Goal: Information Seeking & Learning: Learn about a topic

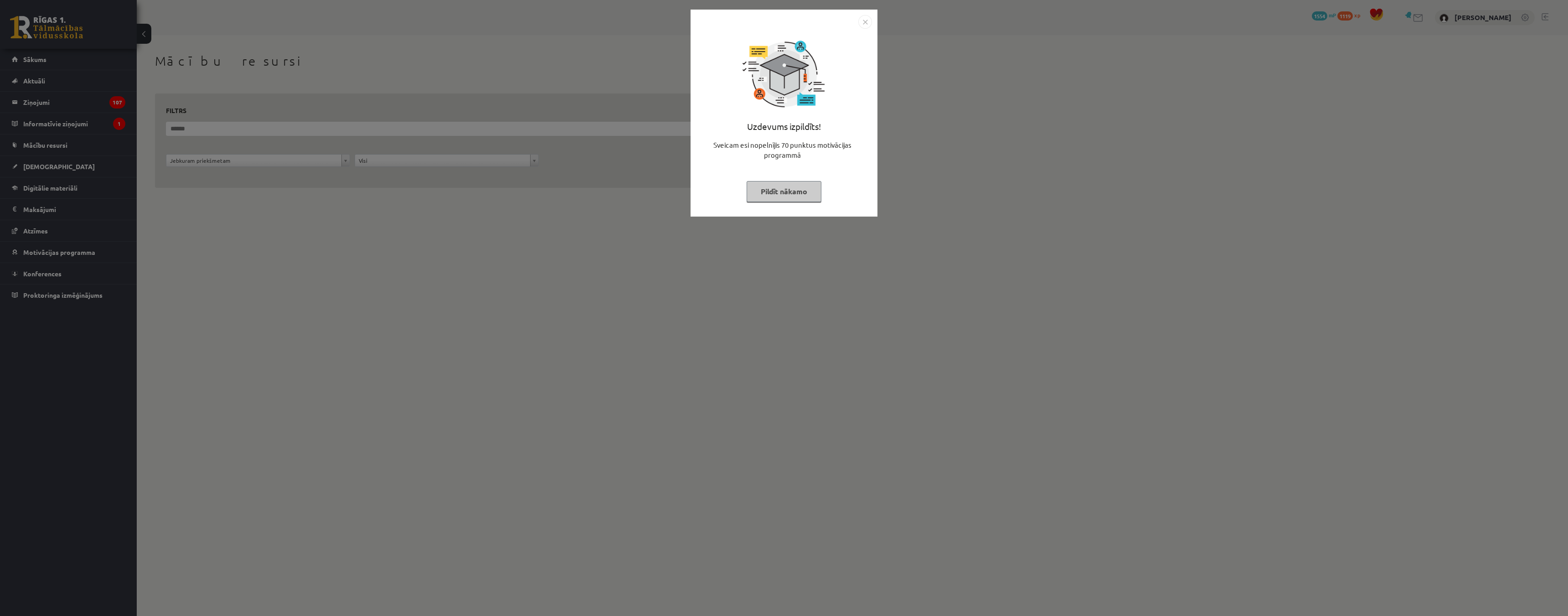
click at [778, 194] on button "Pildīt nākamo" at bounding box center [784, 191] width 75 height 21
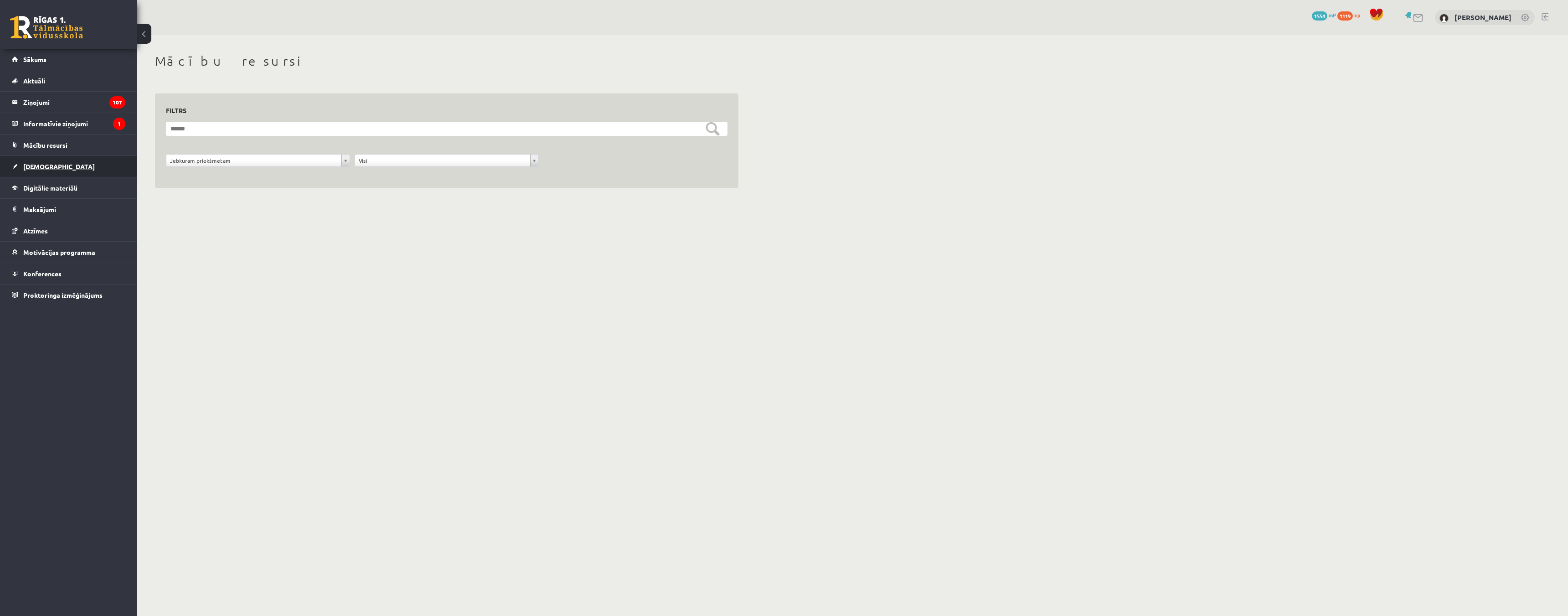
click at [39, 166] on span "[DEMOGRAPHIC_DATA]" at bounding box center [59, 166] width 72 height 8
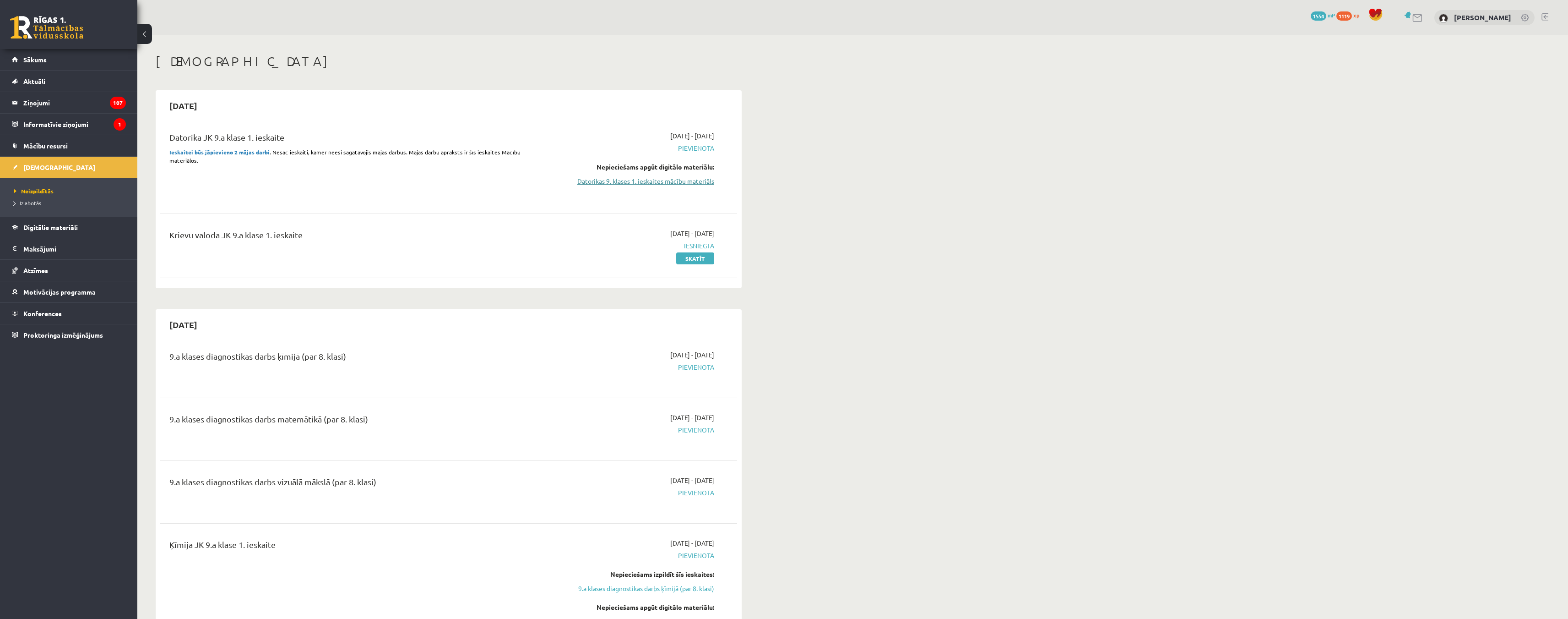
click at [638, 176] on link "Datorikas 9. klases 1. ieskaites mācību materiāls" at bounding box center [628, 181] width 172 height 10
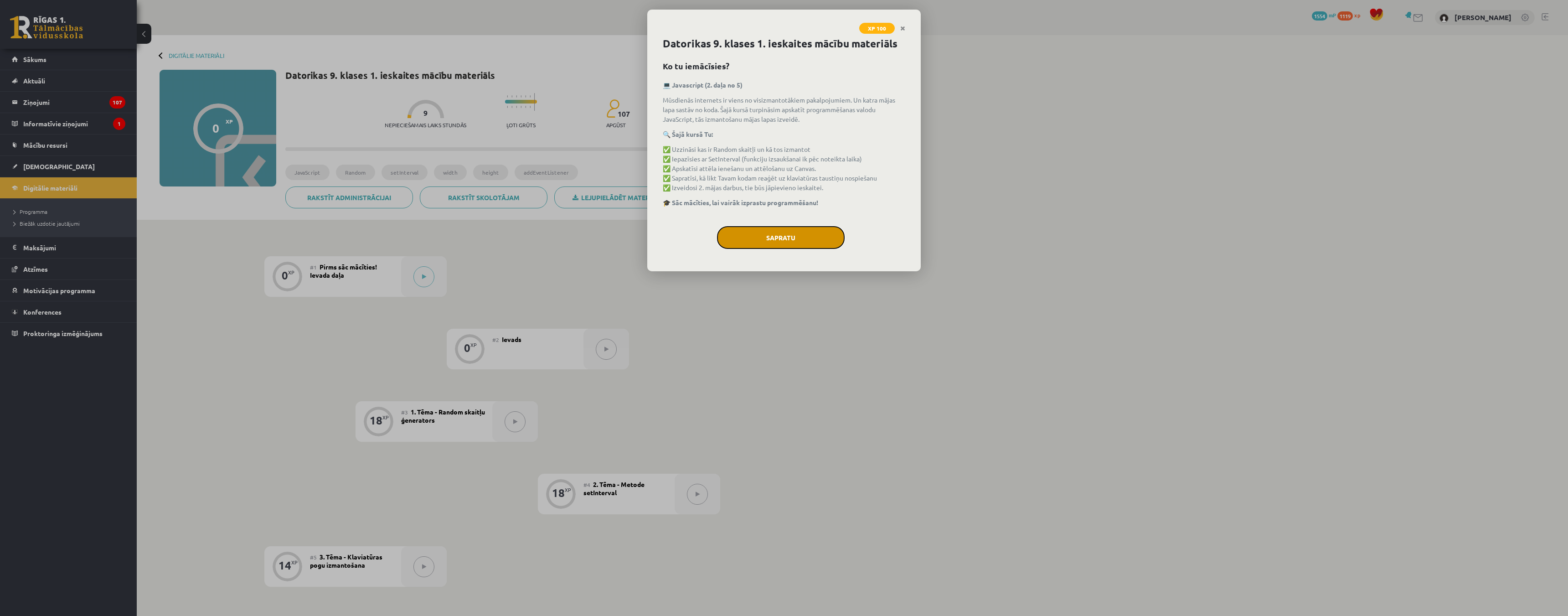
click at [783, 239] on button "Sapratu" at bounding box center [781, 237] width 128 height 23
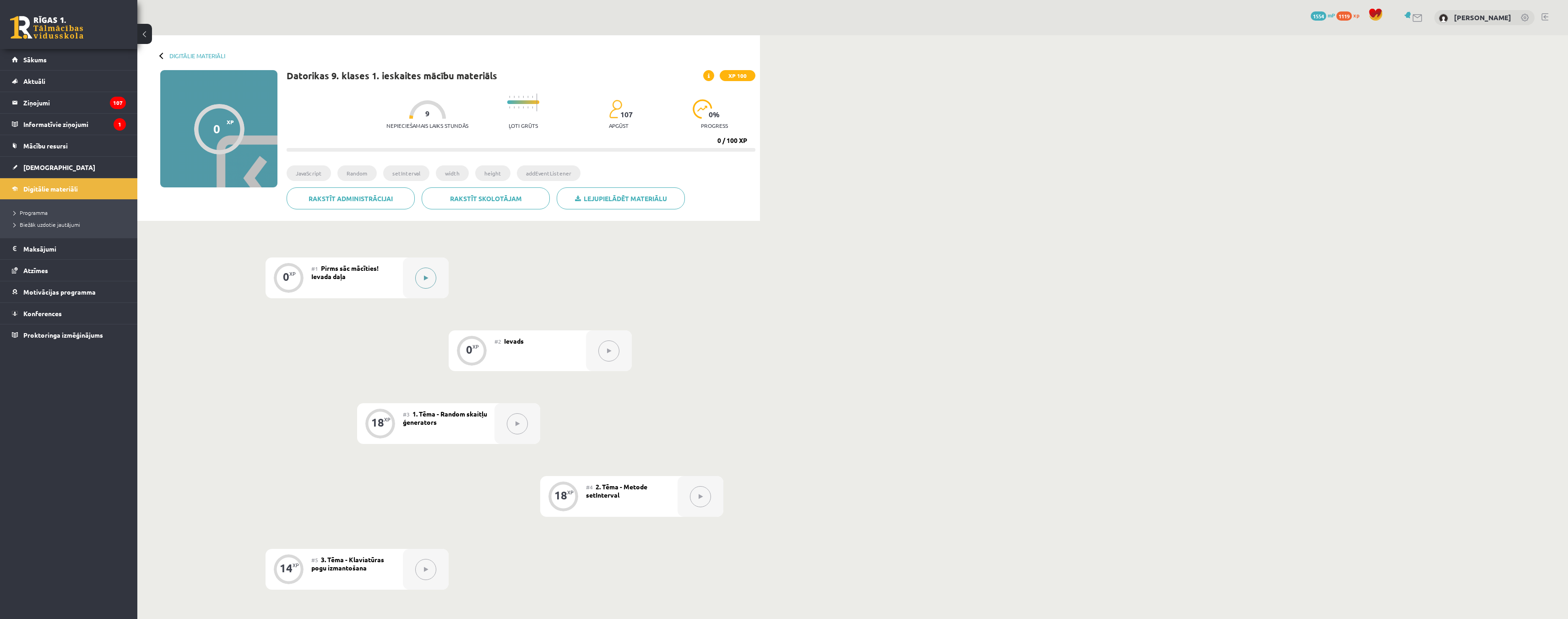
click at [432, 279] on button at bounding box center [425, 278] width 21 height 21
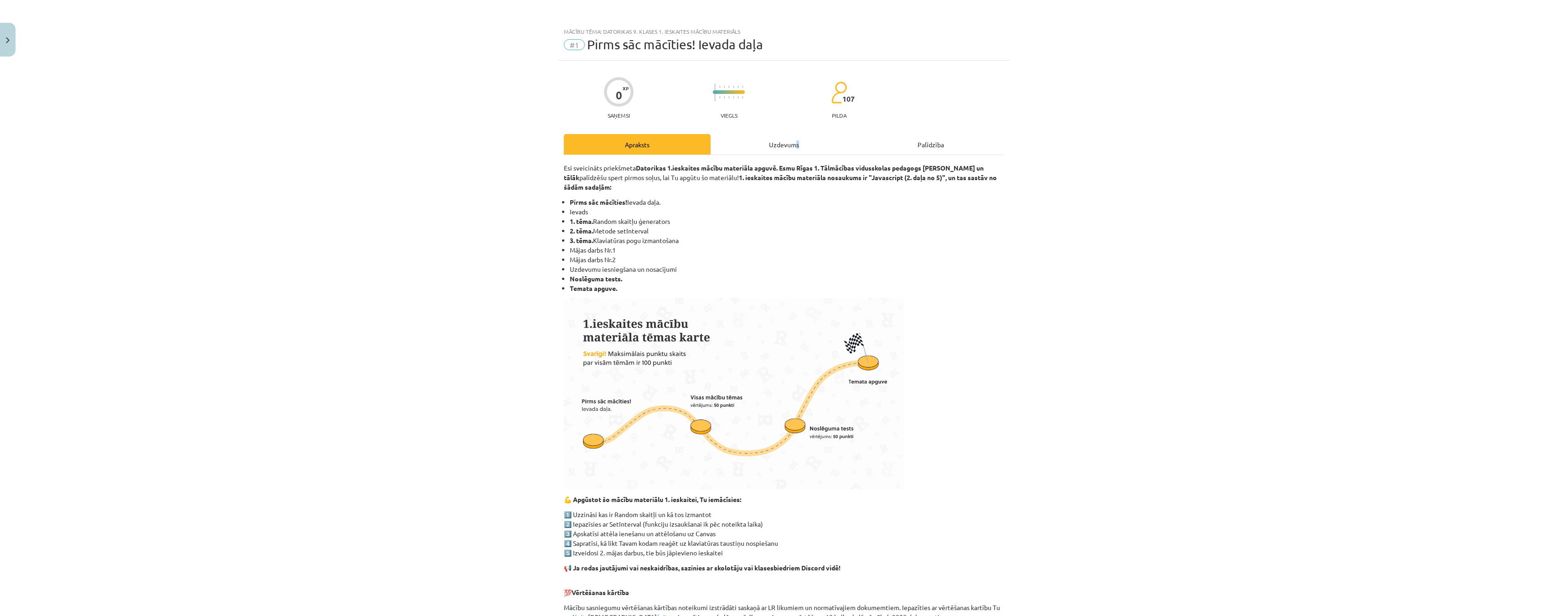
click at [794, 149] on div "Uzdevums" at bounding box center [783, 144] width 147 height 21
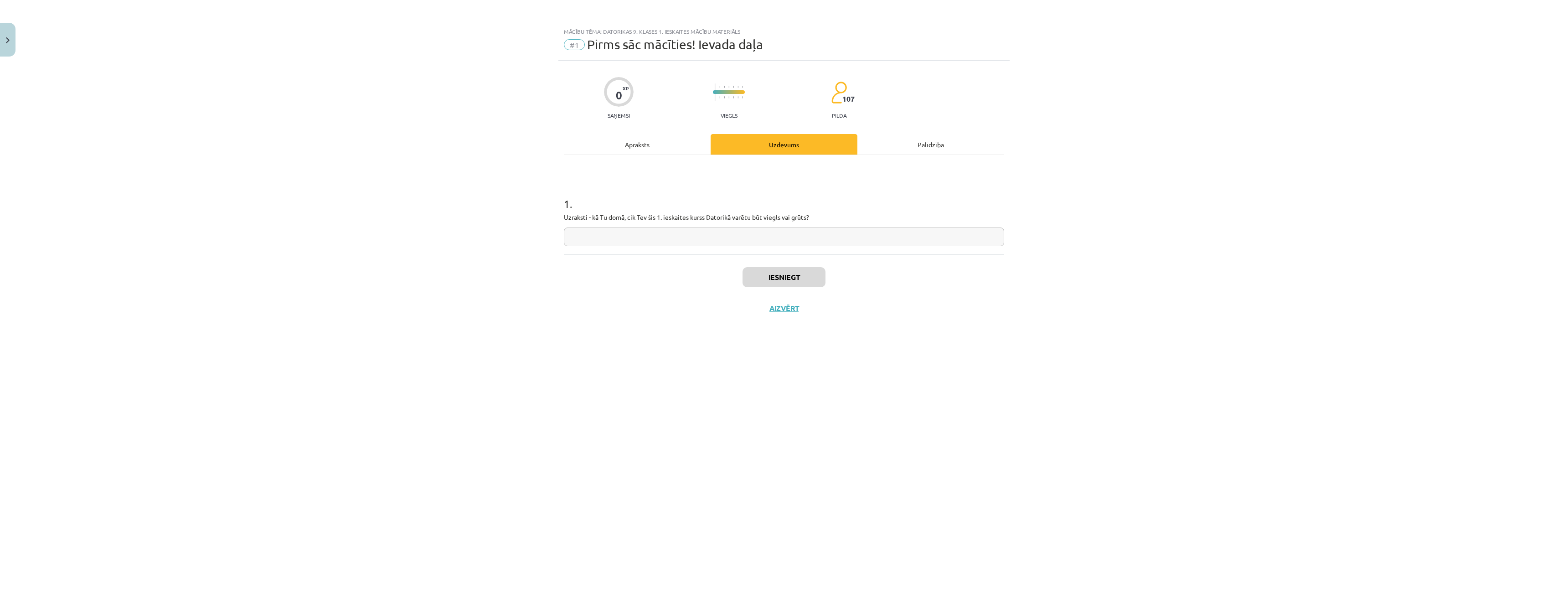
click at [718, 235] on input "text" at bounding box center [783, 237] width 440 height 19
type input "*****"
click at [803, 282] on button "Iesniegt" at bounding box center [784, 277] width 83 height 20
click at [779, 306] on button "Nākamā nodarbība" at bounding box center [784, 314] width 89 height 21
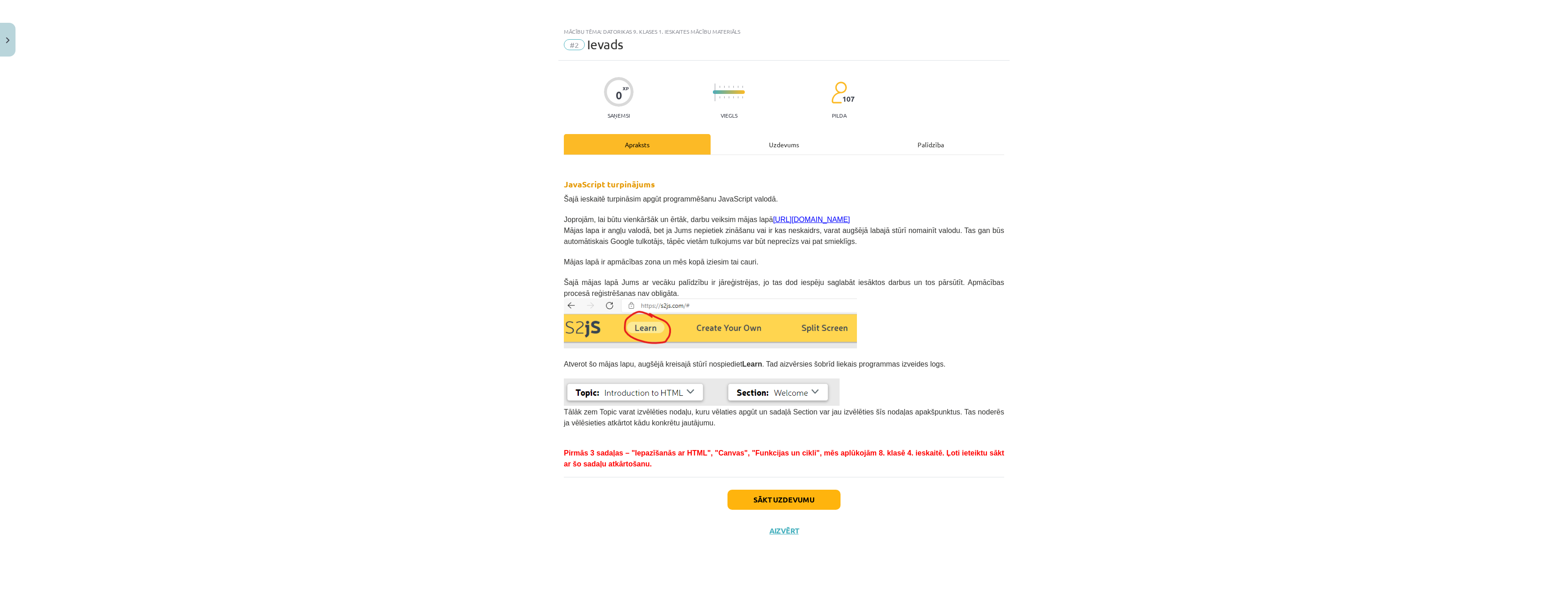
click at [772, 145] on div "Uzdevums" at bounding box center [783, 144] width 147 height 21
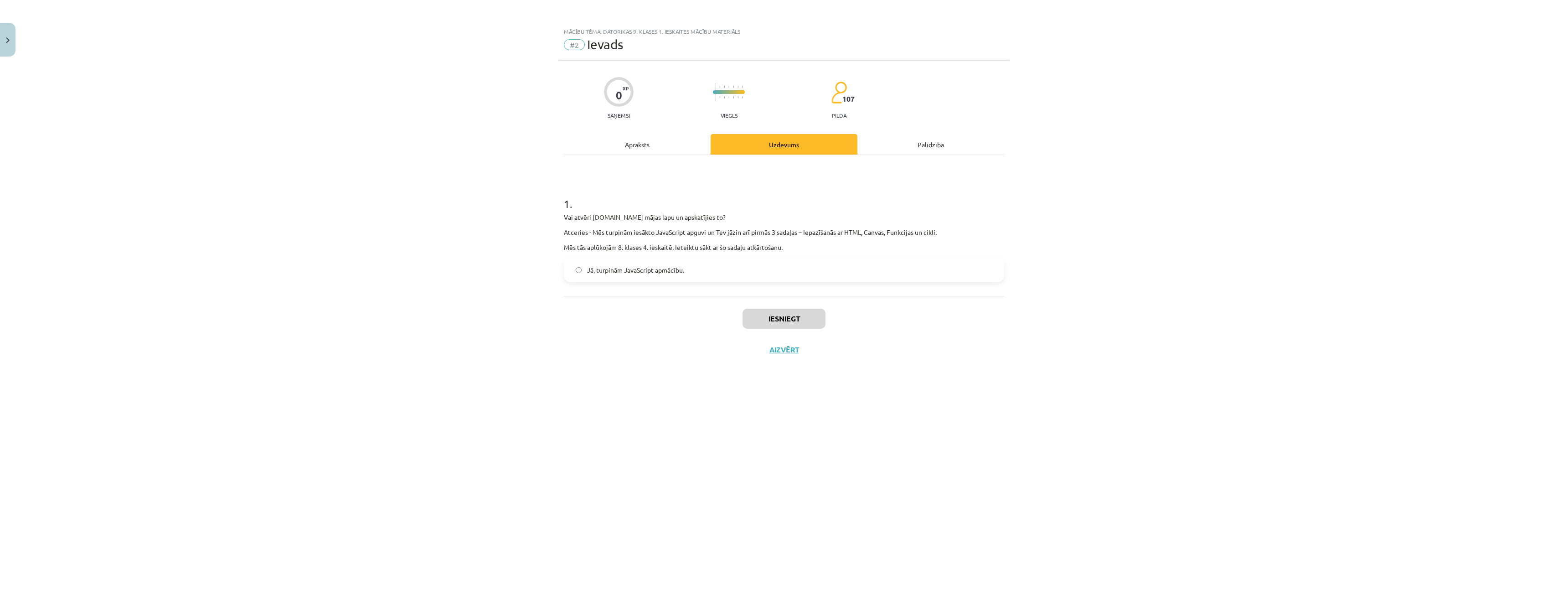
click at [581, 273] on label "Jā, turpinām JavaScript apmācību." at bounding box center [784, 270] width 438 height 23
click at [780, 318] on button "Iesniegt" at bounding box center [784, 318] width 83 height 20
click at [774, 353] on button "Nākamā nodarbība" at bounding box center [784, 355] width 89 height 21
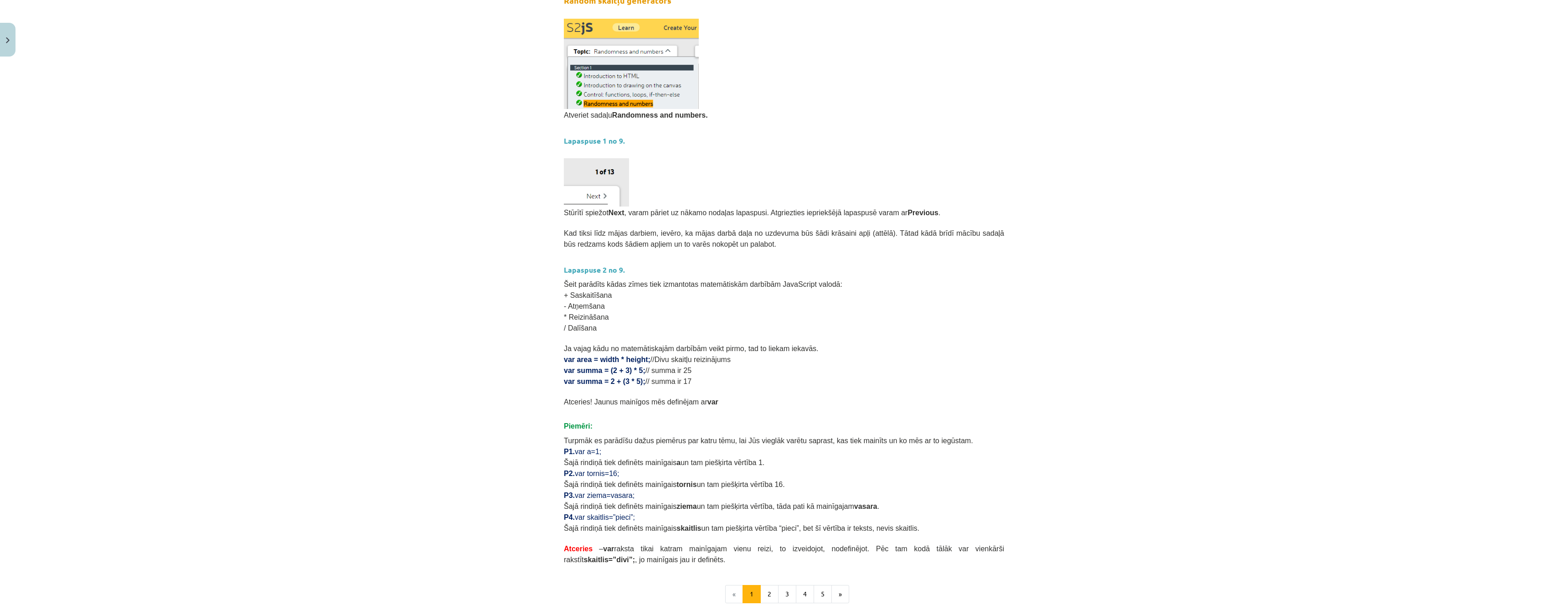
scroll to position [138, 0]
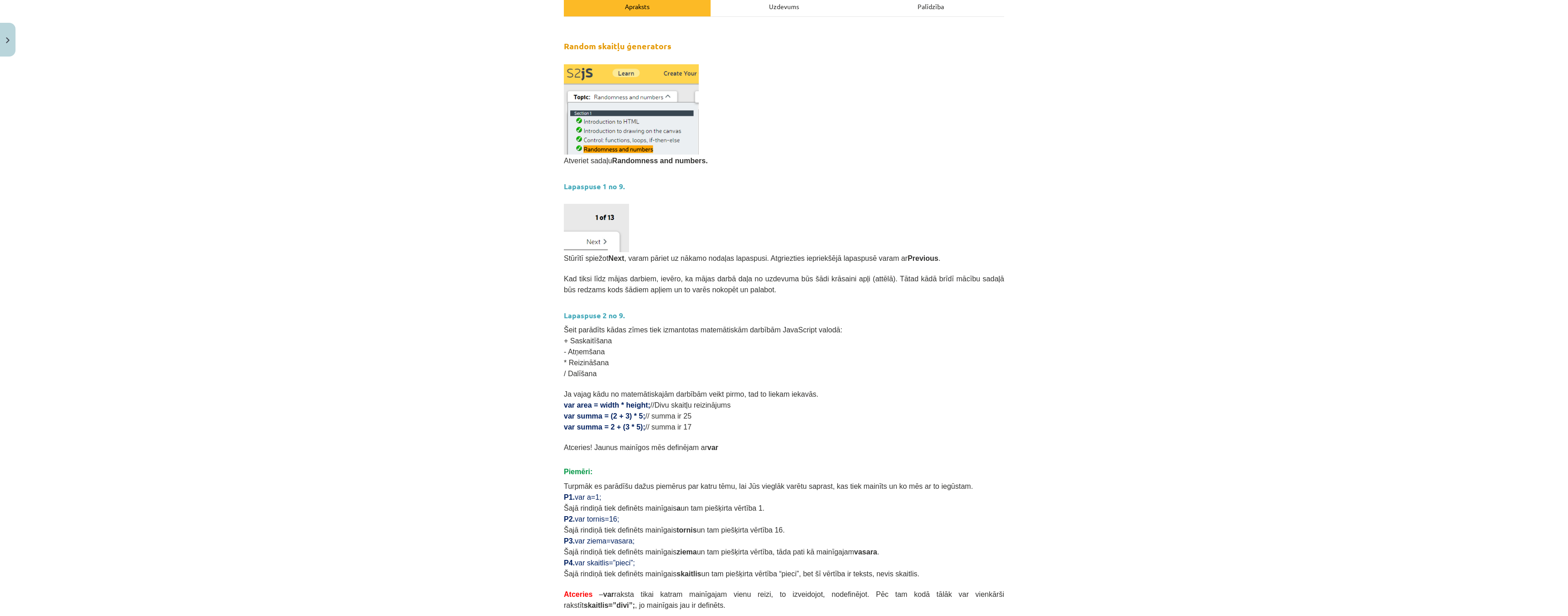
click at [0, 425] on div "Mācību tēma: Datorikas 9. klases 1. ieskaites mācību materiāls #3 1. Tēma - Ran…" at bounding box center [784, 308] width 1568 height 616
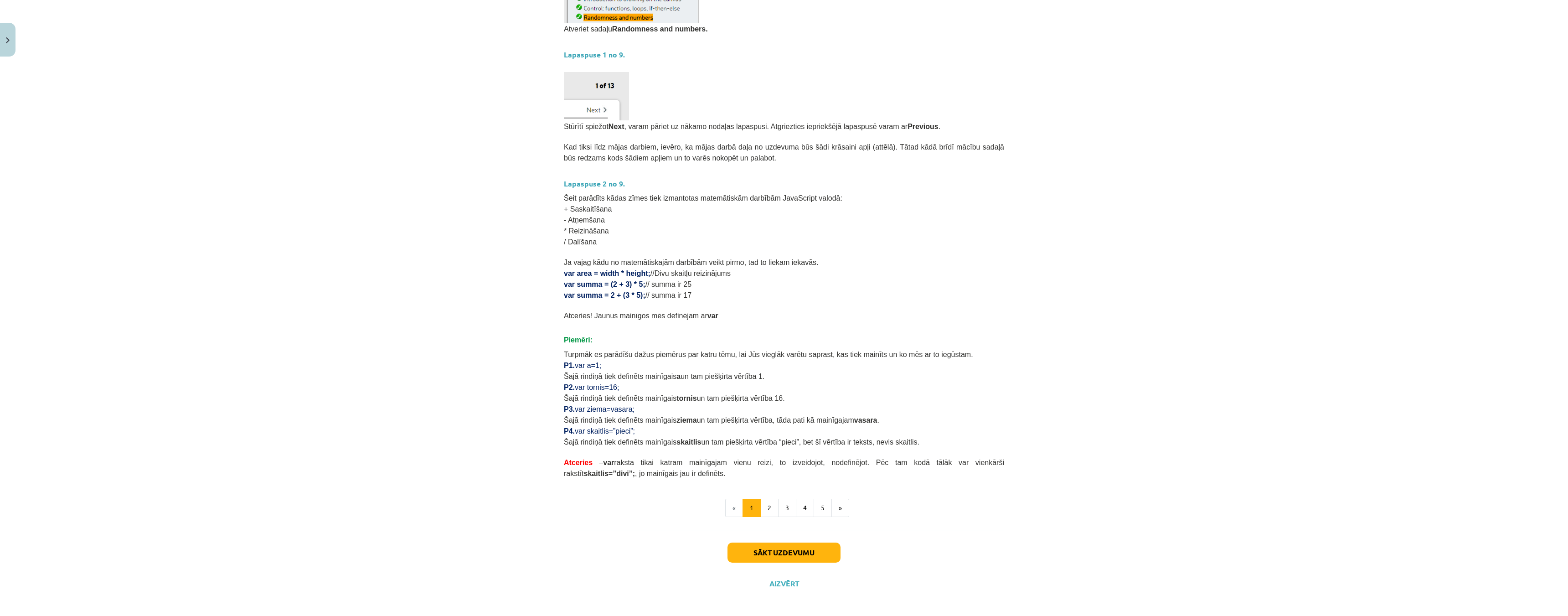
scroll to position [275, 0]
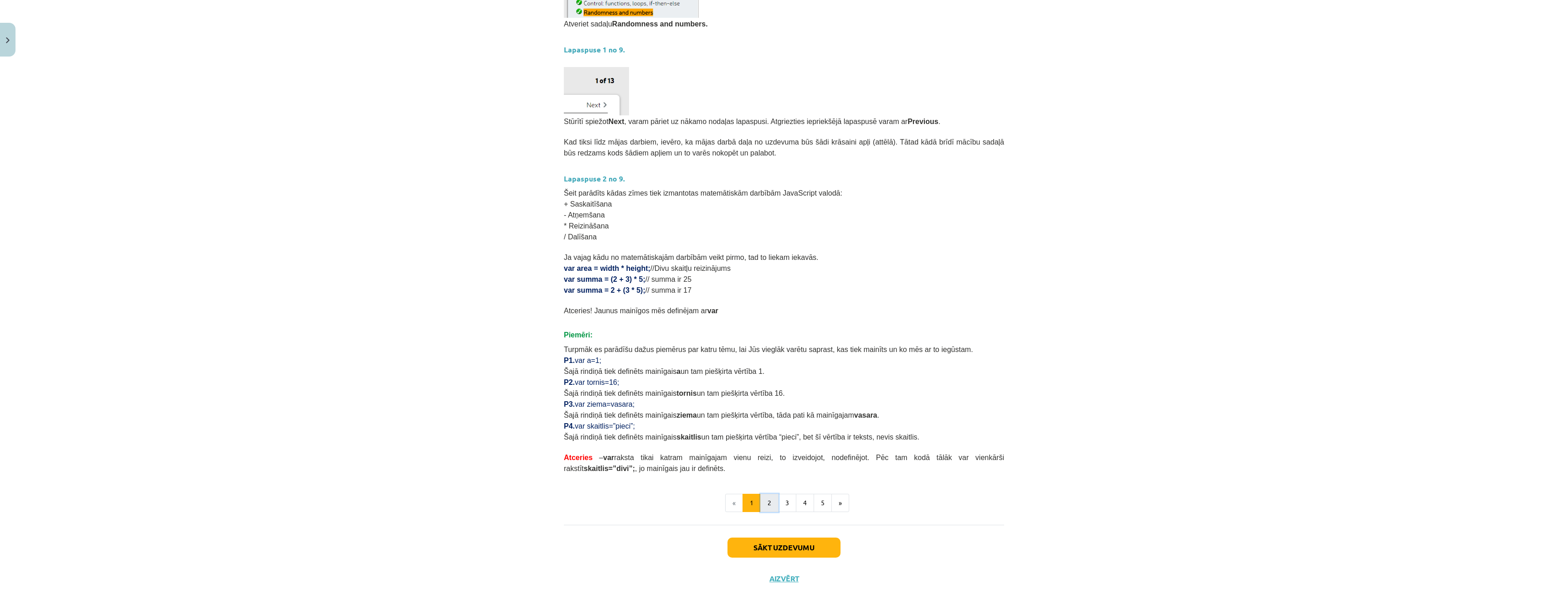
click at [760, 502] on button "2" at bounding box center [769, 503] width 18 height 18
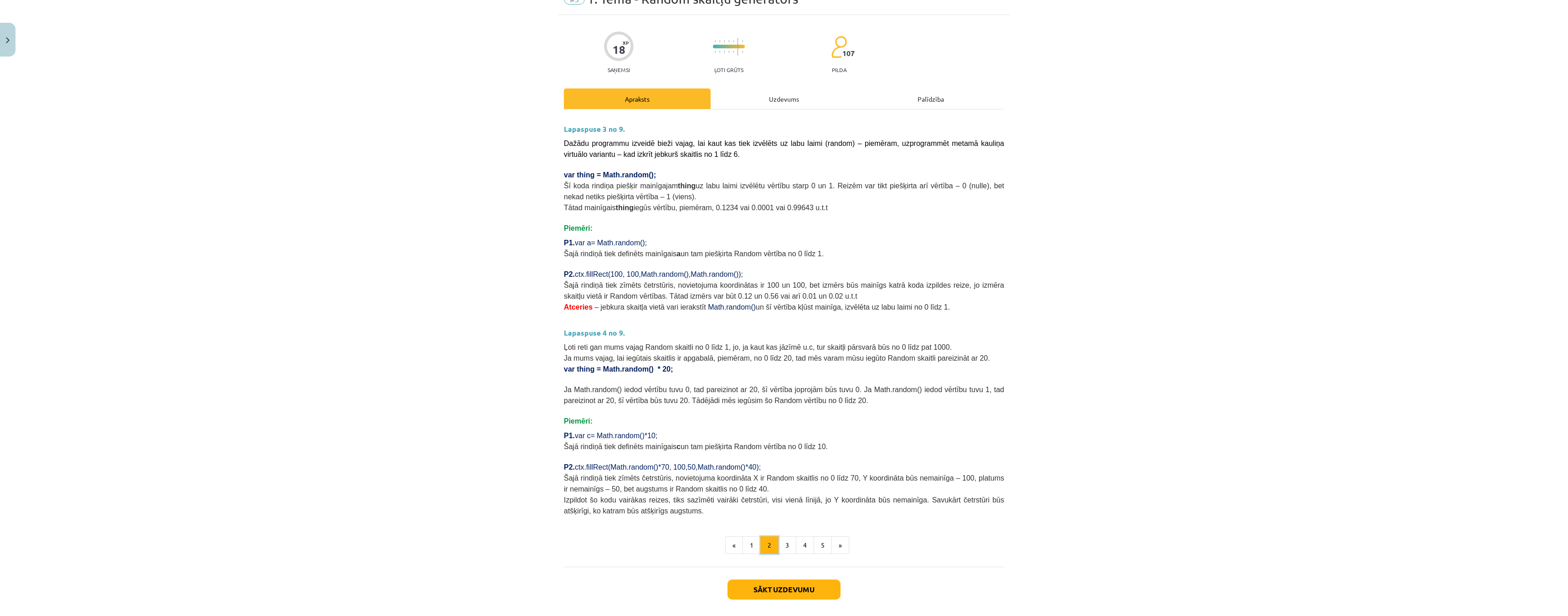
scroll to position [88, 0]
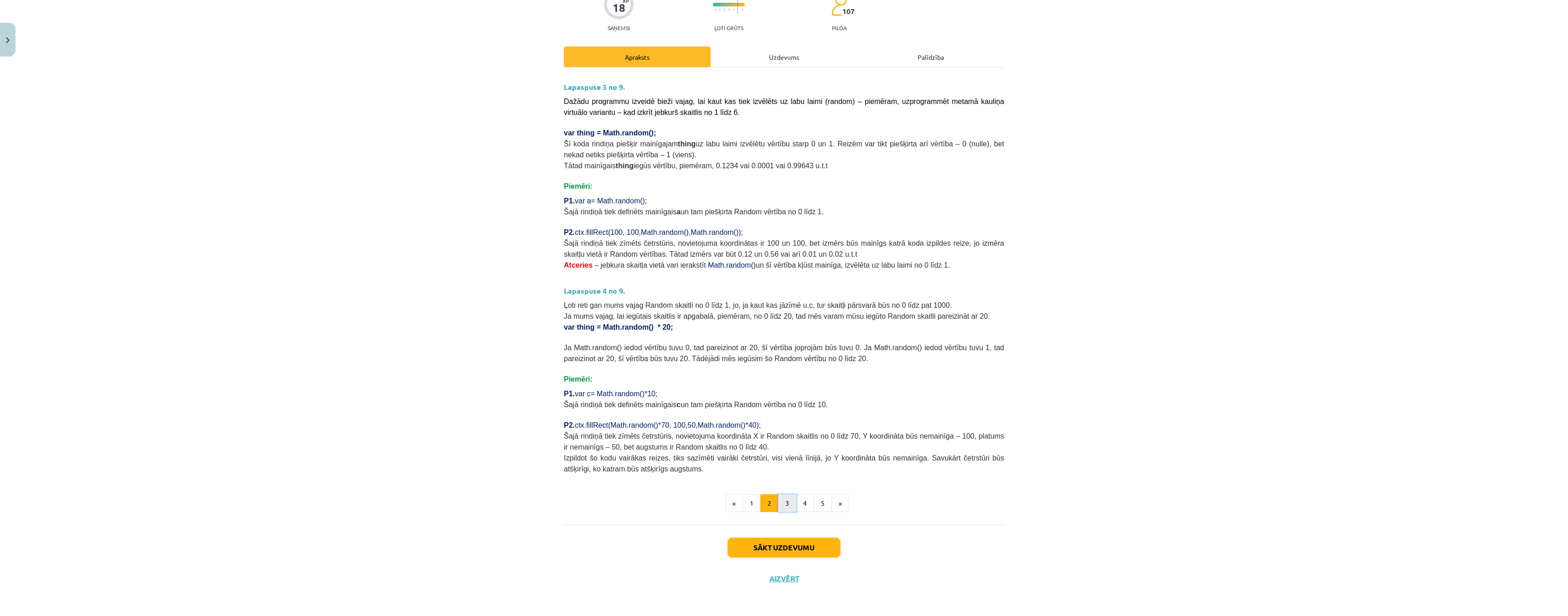
click at [785, 503] on button "3" at bounding box center [787, 503] width 18 height 18
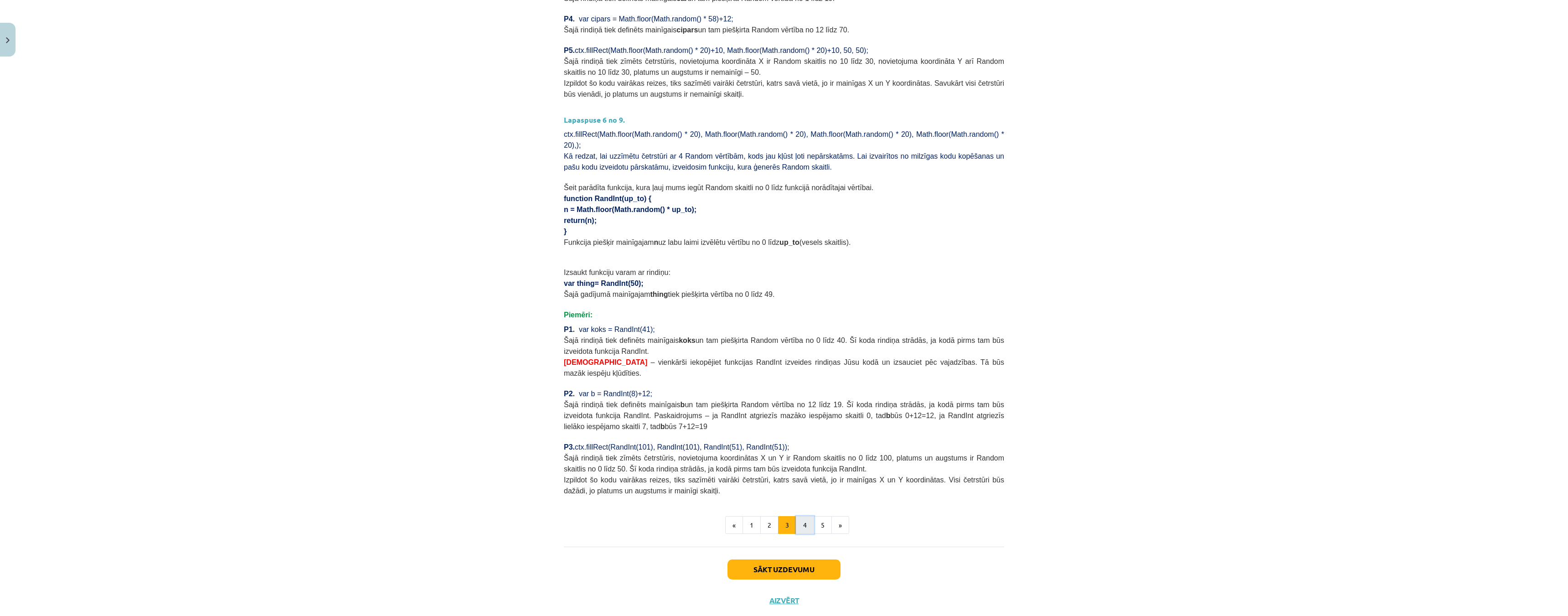
click at [799, 516] on button "4" at bounding box center [805, 525] width 18 height 18
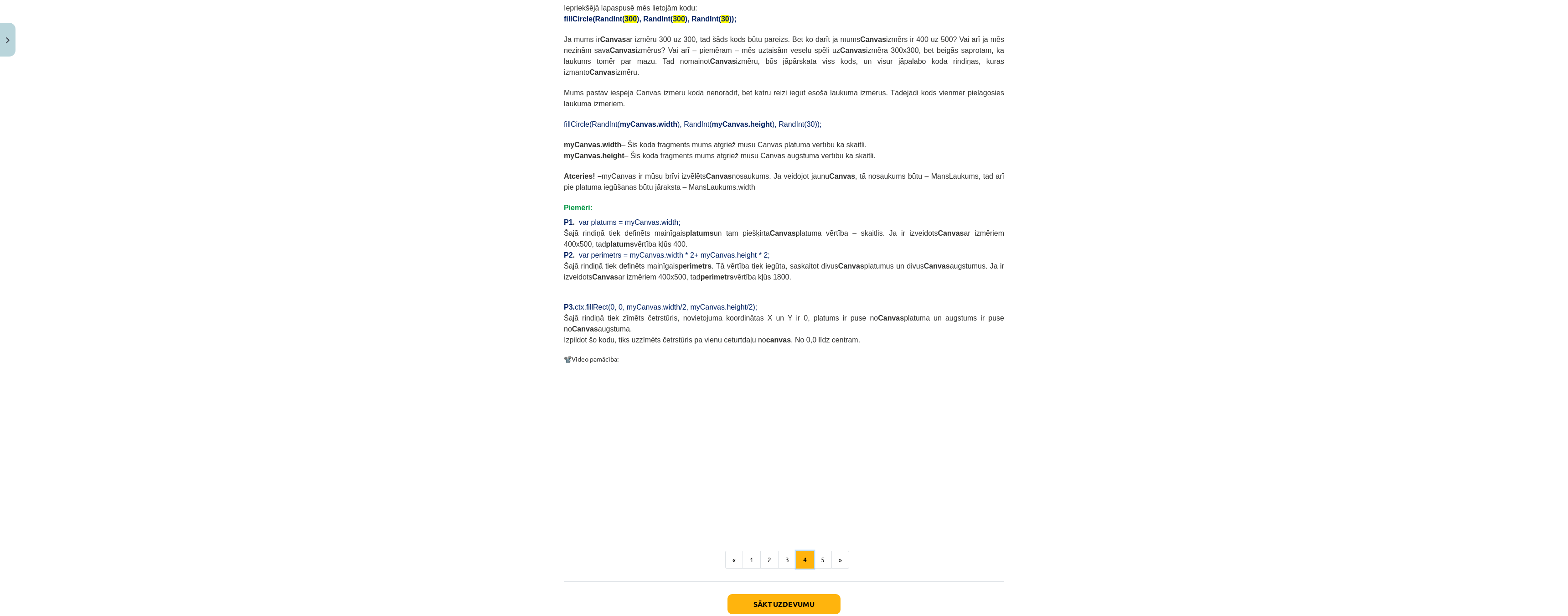
scroll to position [599, 0]
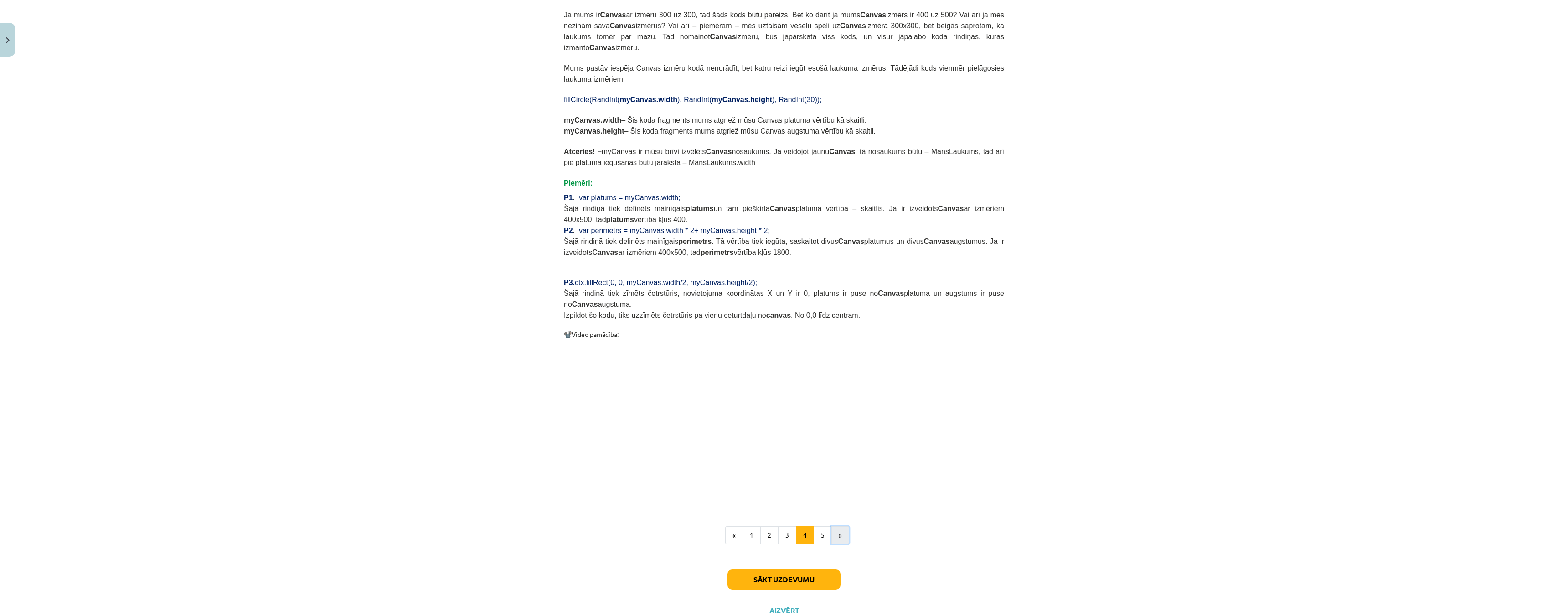
click at [837, 526] on button "»" at bounding box center [840, 535] width 18 height 18
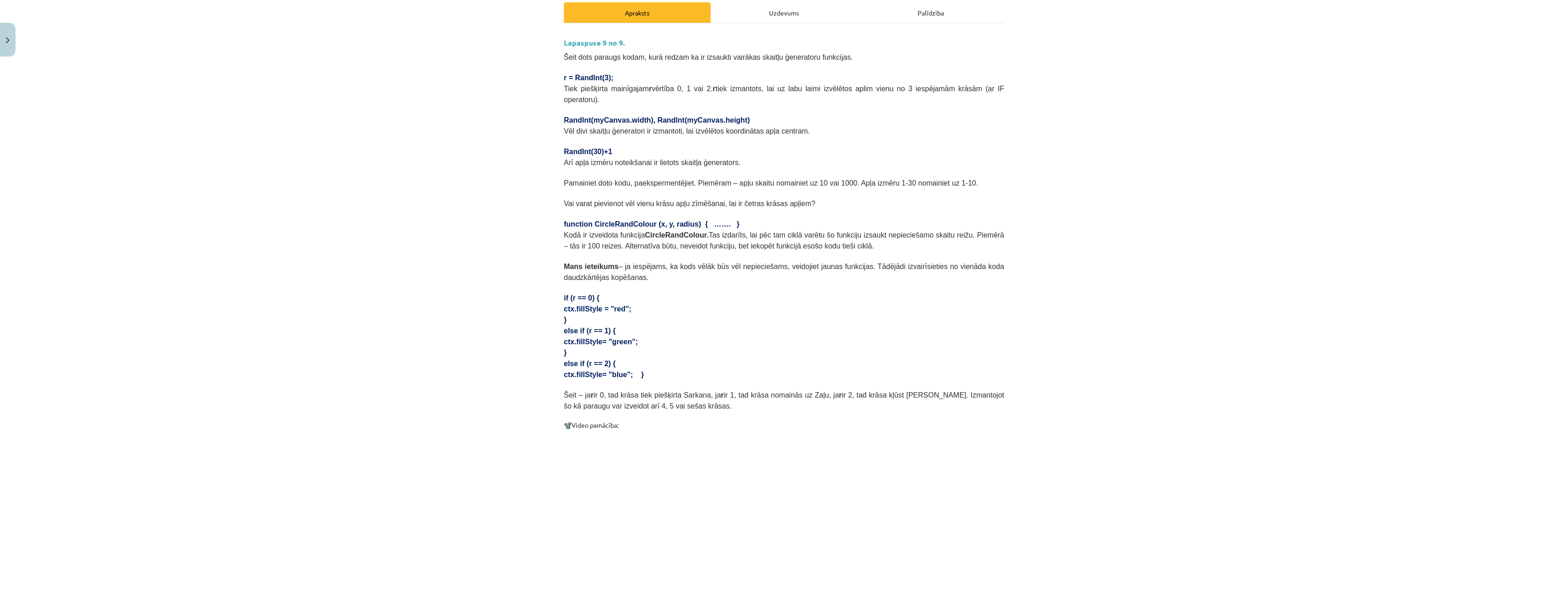
scroll to position [254, 0]
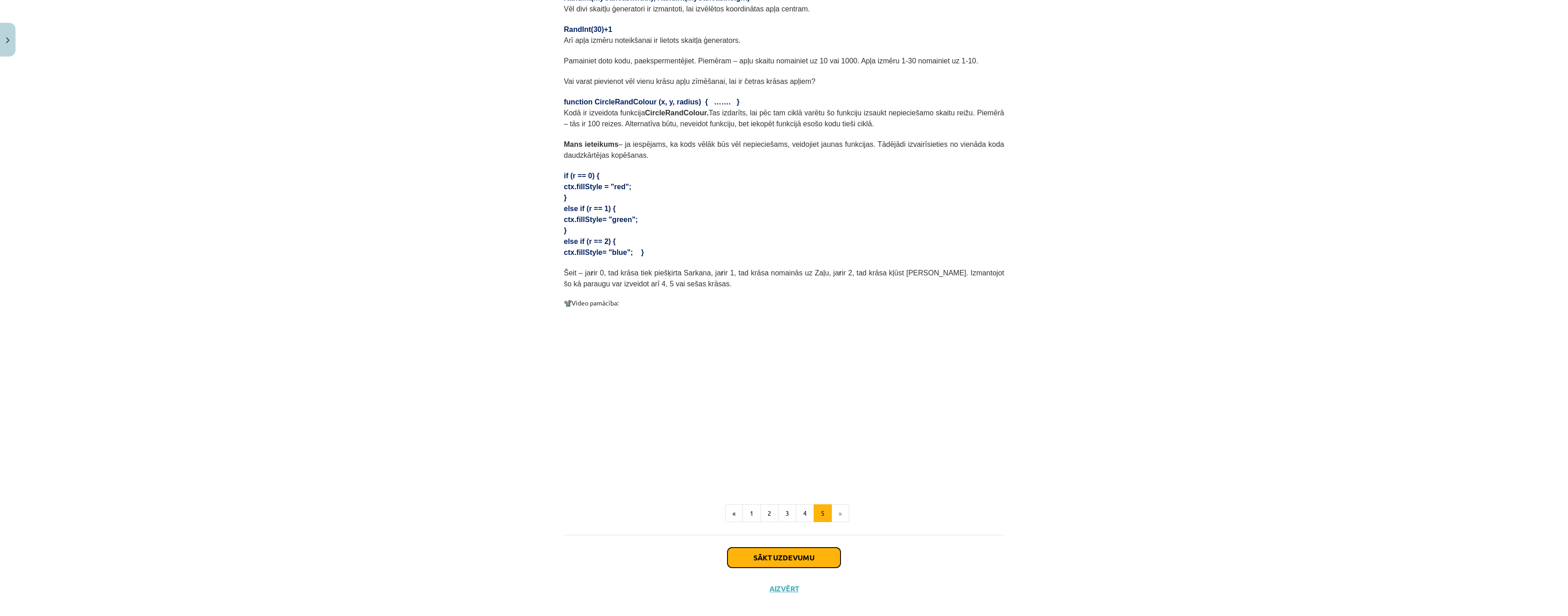
click at [787, 547] on button "Sākt uzdevumu" at bounding box center [784, 557] width 113 height 20
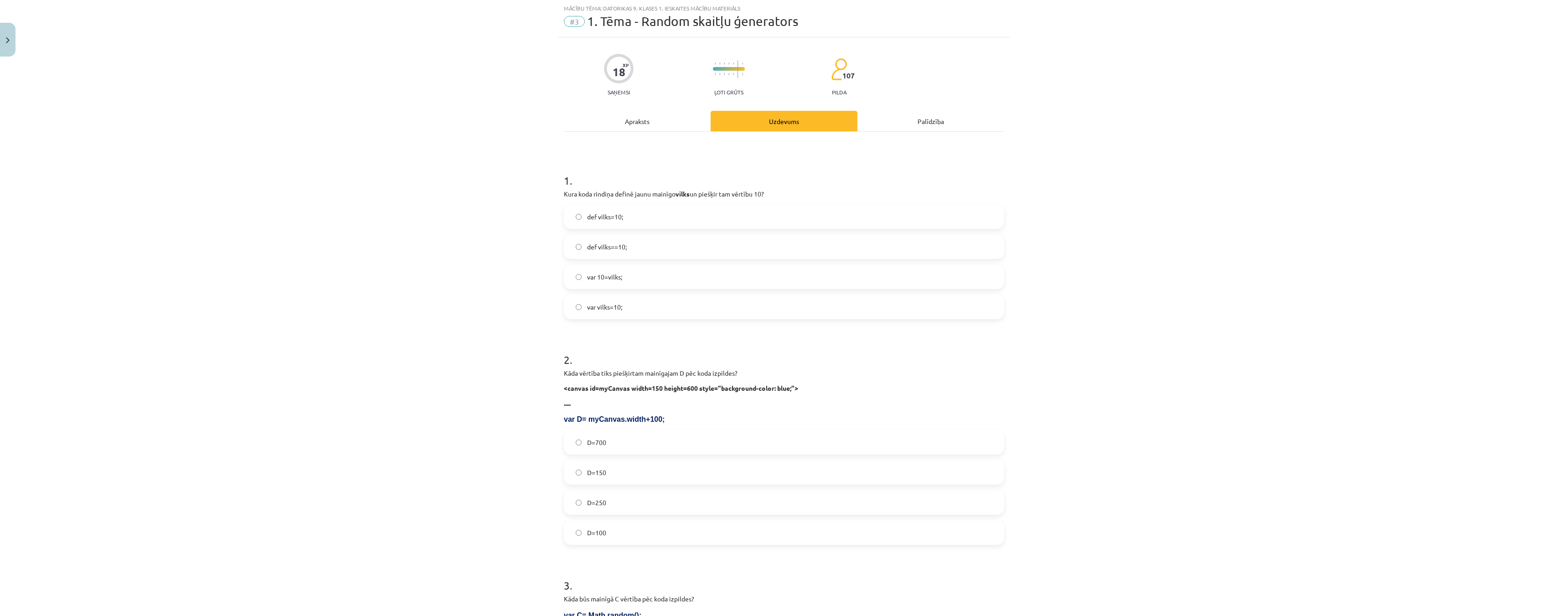
scroll to position [23, 0]
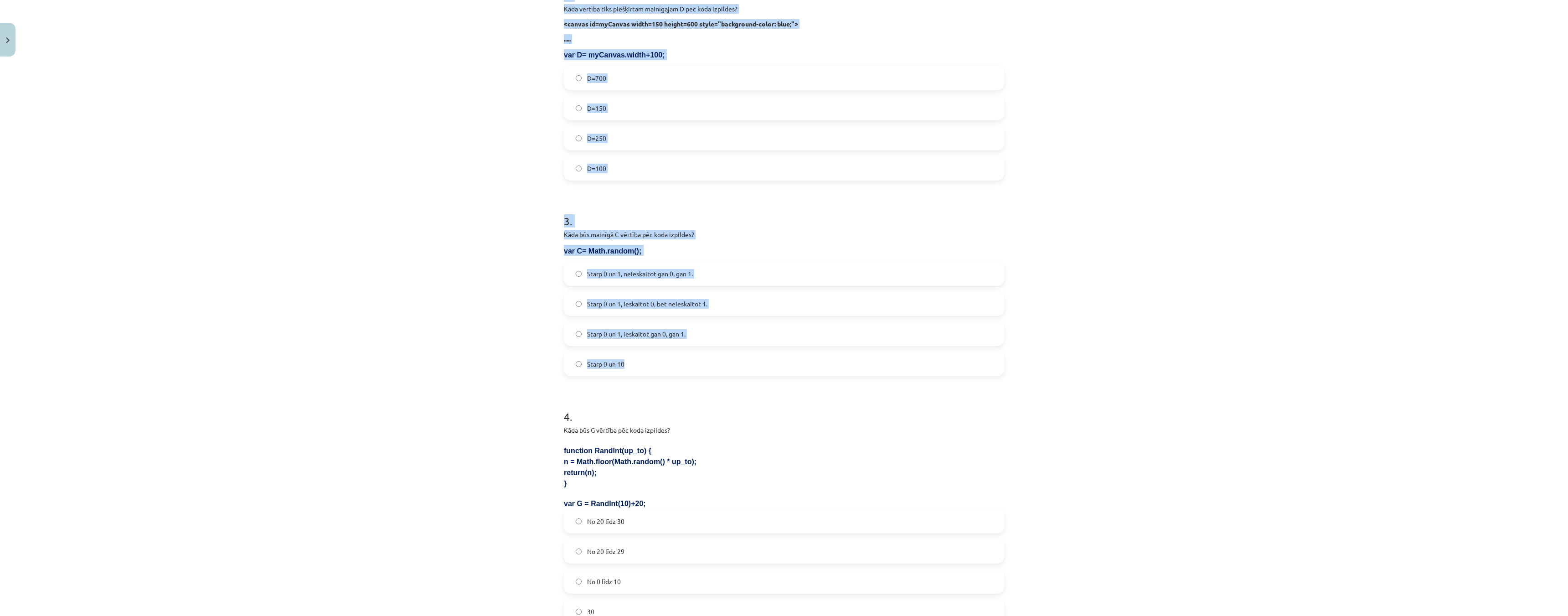
drag, startPoint x: 550, startPoint y: 186, endPoint x: 753, endPoint y: 355, distance: 264.1
click at [758, 358] on div "Mācību tēma: Datorikas 9. klases 1. ieskaites mācību materiāls #3 1. Tēma - Ran…" at bounding box center [784, 308] width 1568 height 616
click at [318, 301] on div "Mācību tēma: Datorikas 9. klases 1. ieskaites mācību materiāls #3 1. Tēma - Ran…" at bounding box center [784, 308] width 1568 height 616
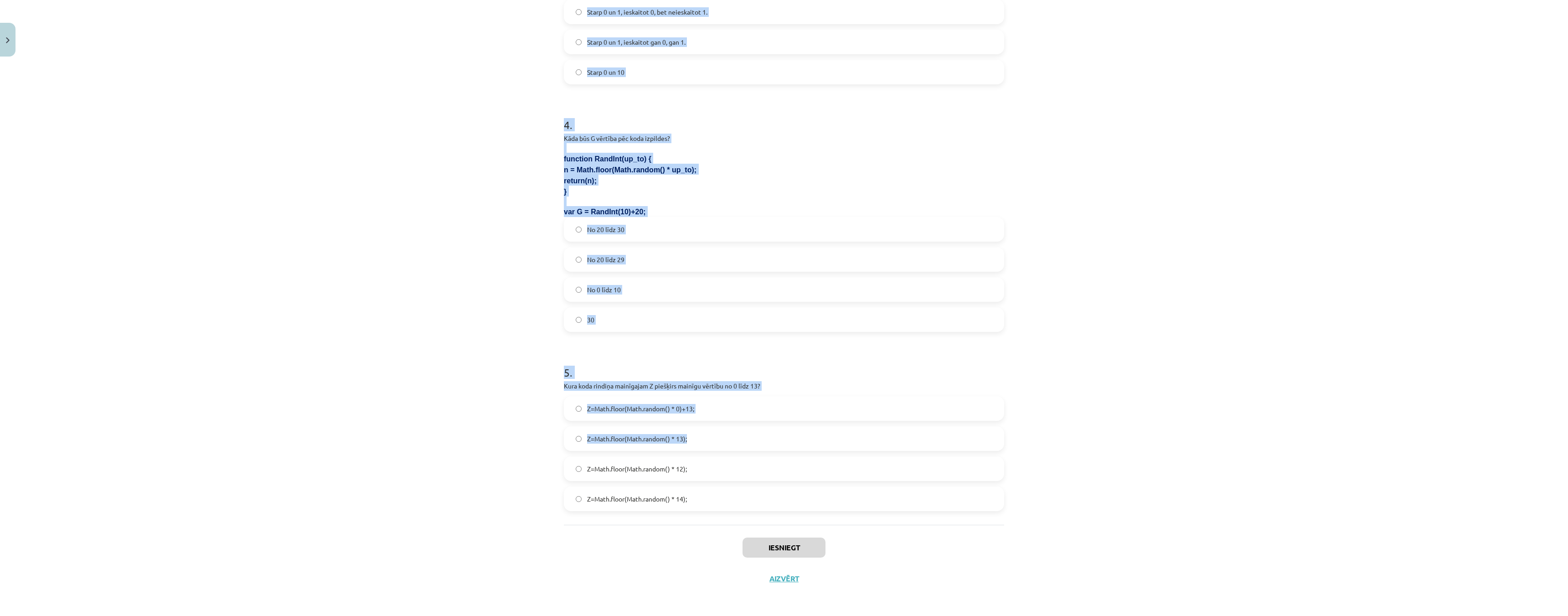
scroll to position [680, 0]
drag, startPoint x: 552, startPoint y: 172, endPoint x: 732, endPoint y: 505, distance: 378.5
click at [732, 505] on div "Mācību tēma: Datorikas 9. klases 1. ieskaites mācību materiāls #3 1. Tēma - Ran…" at bounding box center [784, 308] width 1568 height 616
copy form "4 . Lore ipsu dolorsi ametco adipi elitsed doeiu te incidid utl etdolor 44? mag…"
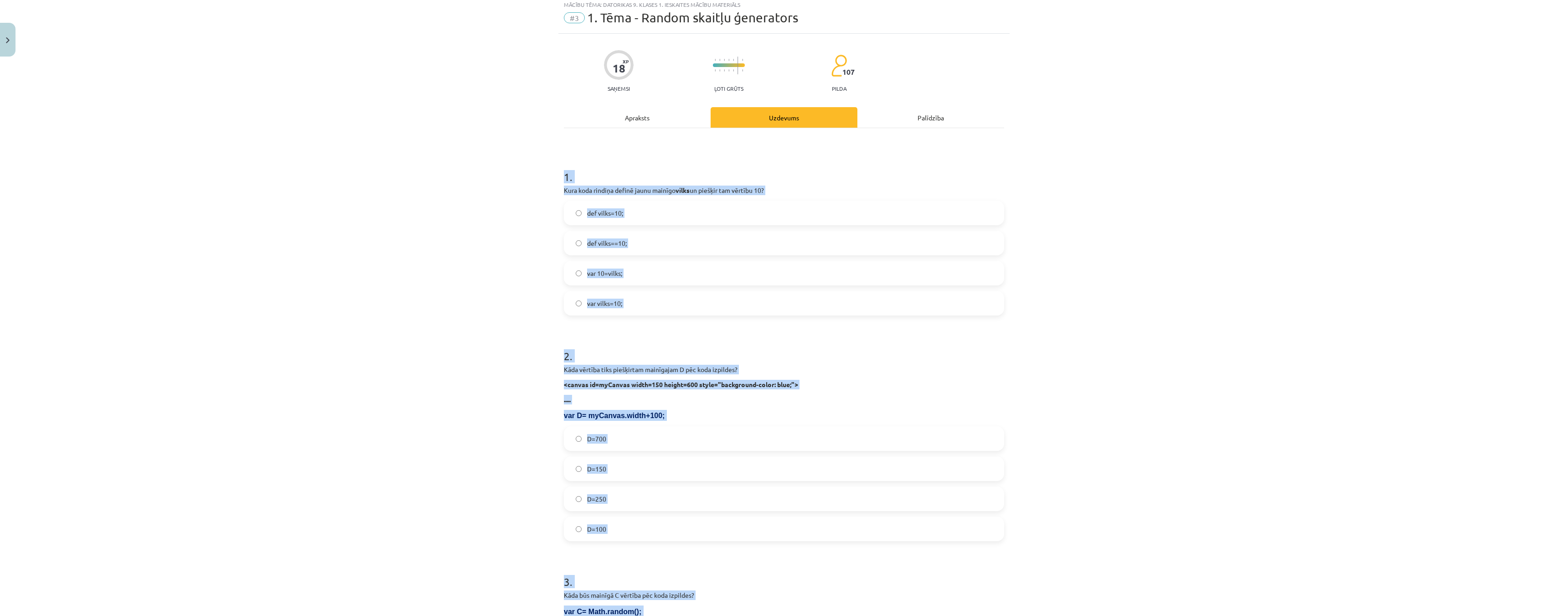
scroll to position [0, 0]
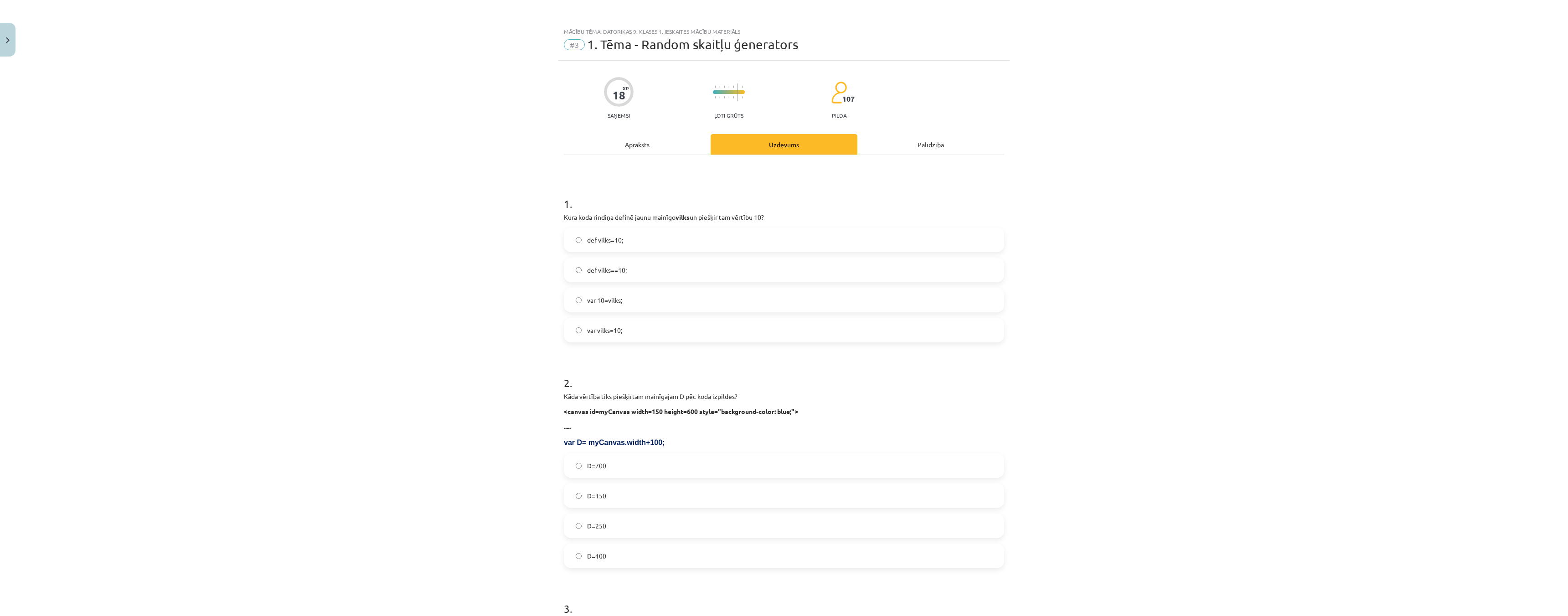
click at [434, 110] on div "Mācību tēma: Datorikas 9. klases 1. ieskaites mācību materiāls #3 1. Tēma - Ran…" at bounding box center [784, 308] width 1568 height 616
click at [580, 335] on label "var vilks=10;" at bounding box center [784, 329] width 438 height 23
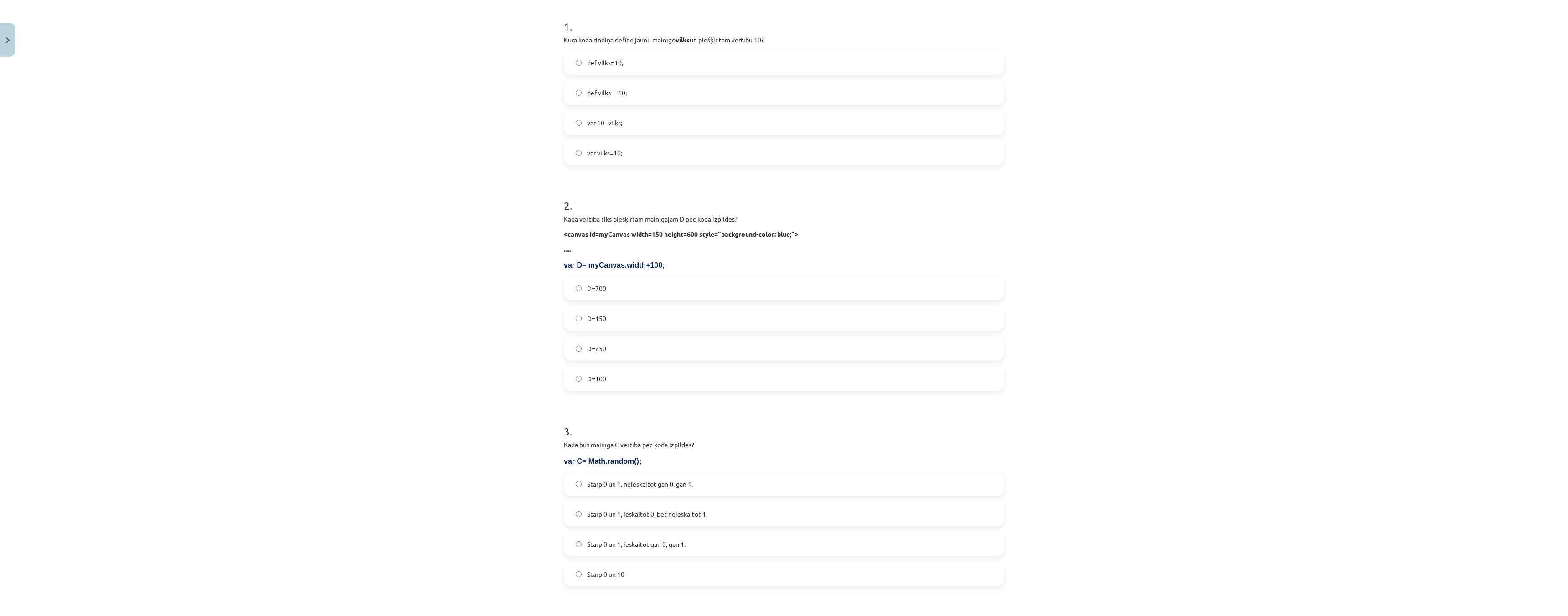
scroll to position [183, 0]
click at [571, 343] on label "D=250" at bounding box center [784, 343] width 438 height 23
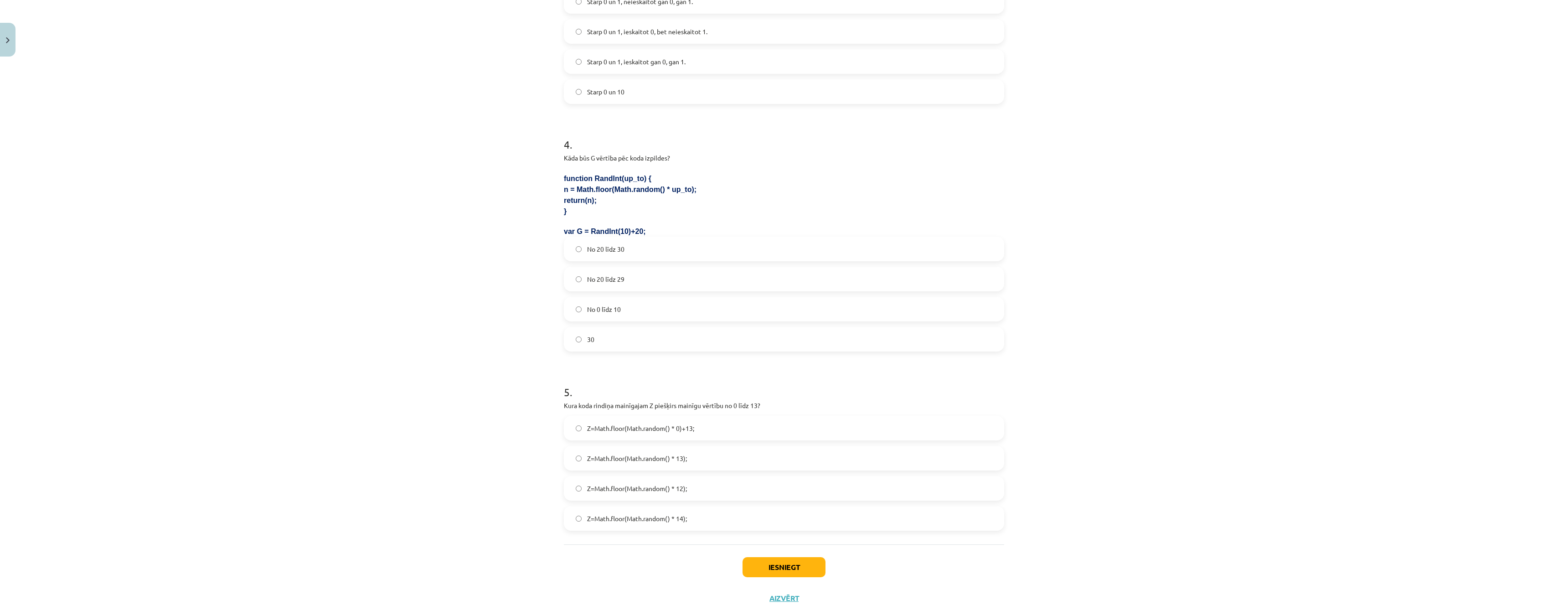
scroll to position [680, 0]
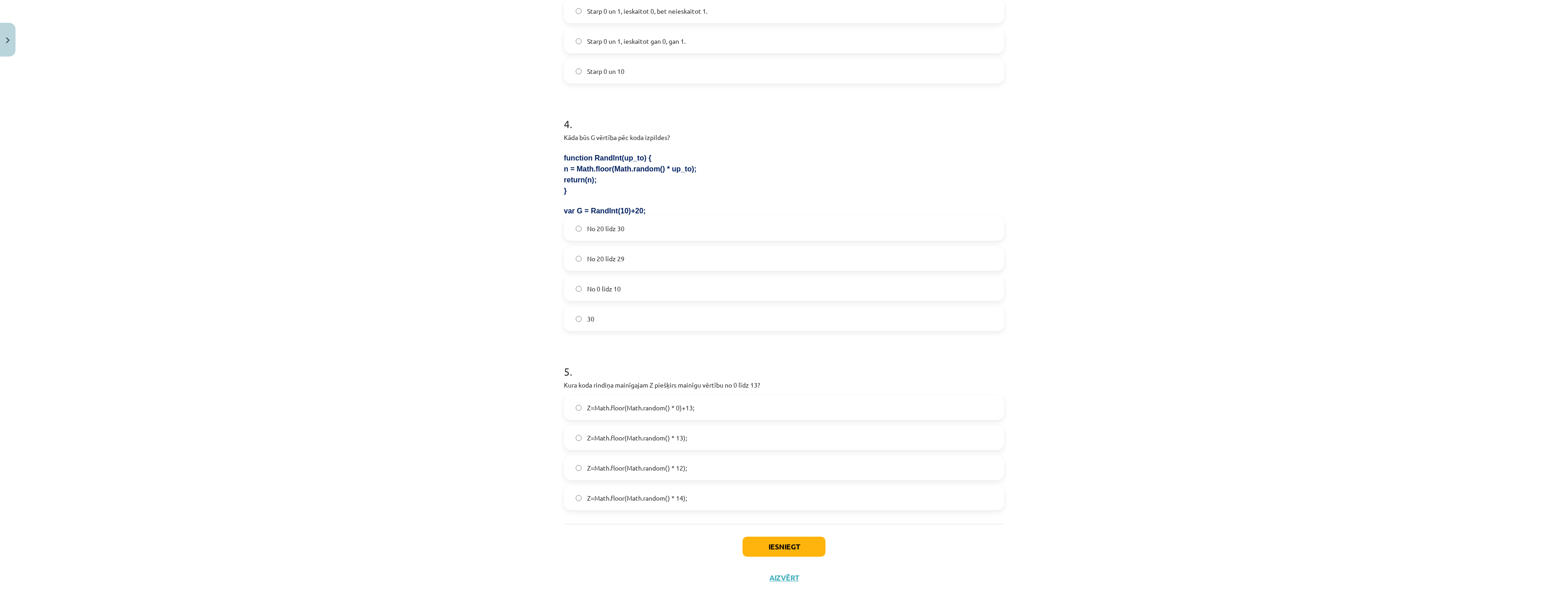
click at [579, 492] on label "Z=Math.floor(Math.random() * 14);" at bounding box center [784, 497] width 438 height 23
click at [774, 544] on button "Iesniegt" at bounding box center [784, 546] width 83 height 20
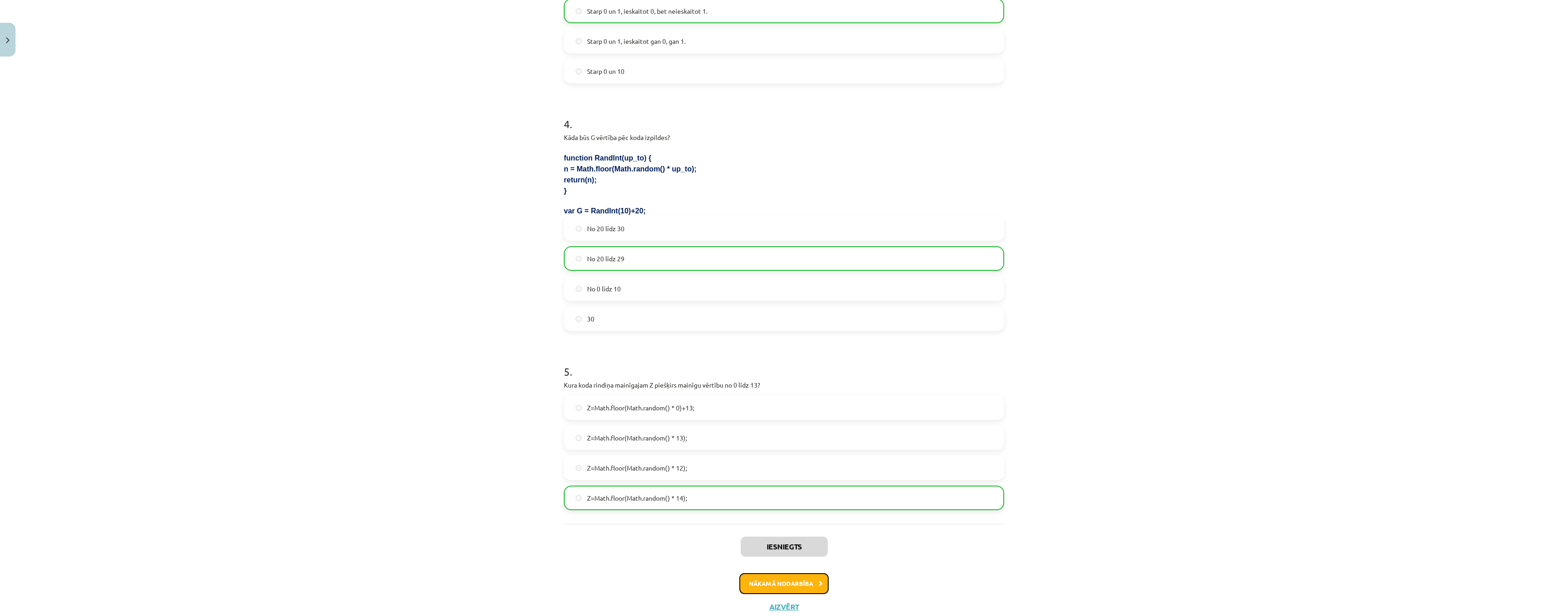
click at [785, 584] on button "Nākamā nodarbība" at bounding box center [784, 583] width 89 height 21
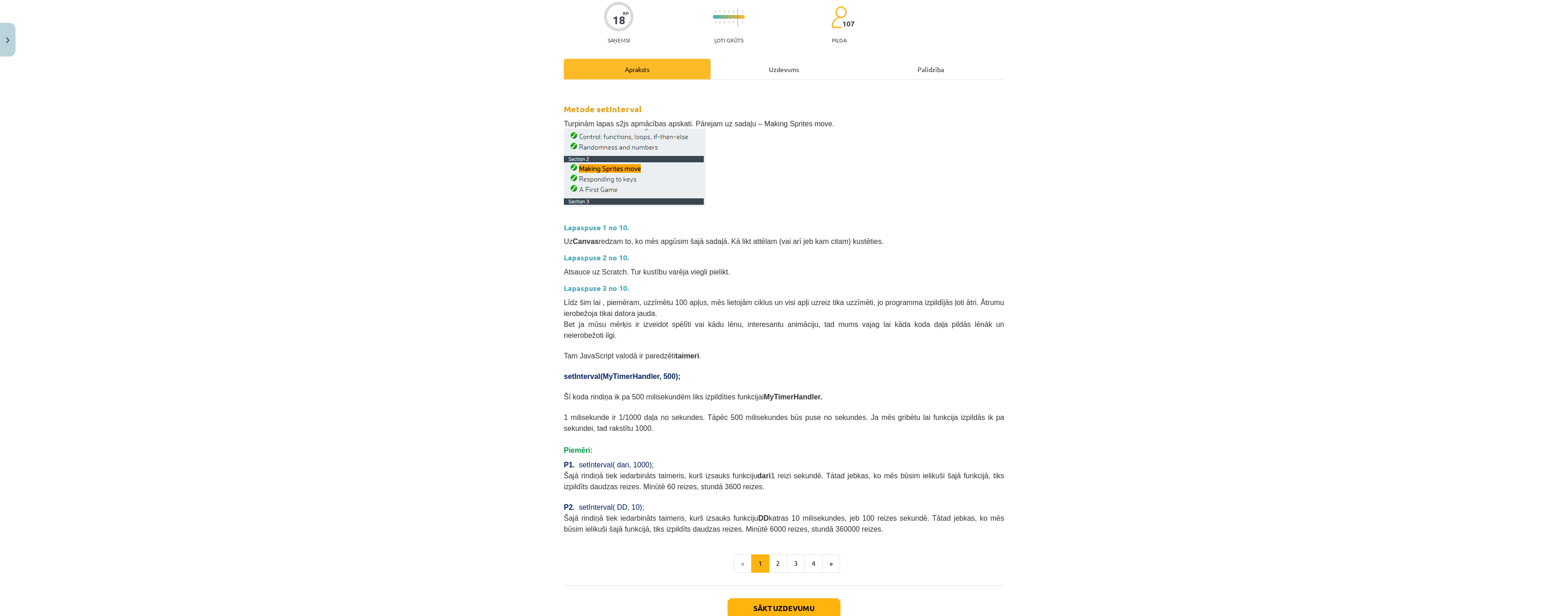
scroll to position [124, 0]
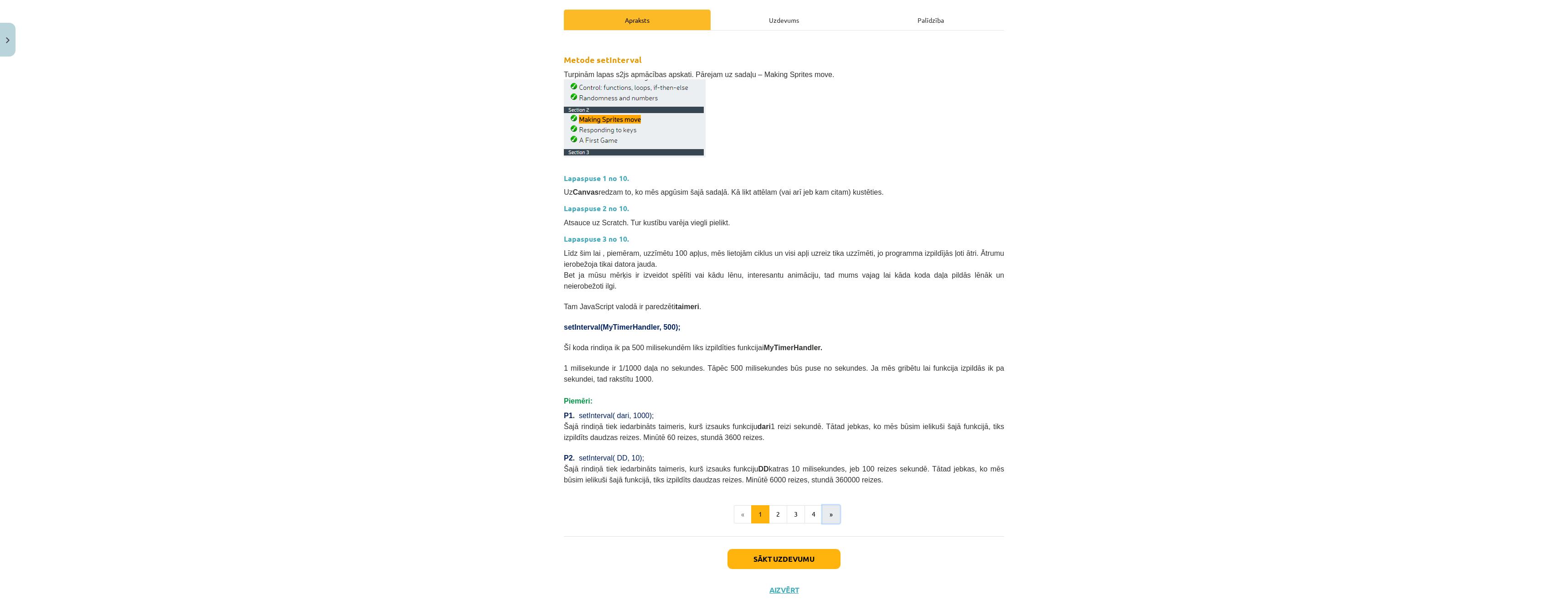
click at [824, 505] on button "»" at bounding box center [831, 514] width 18 height 18
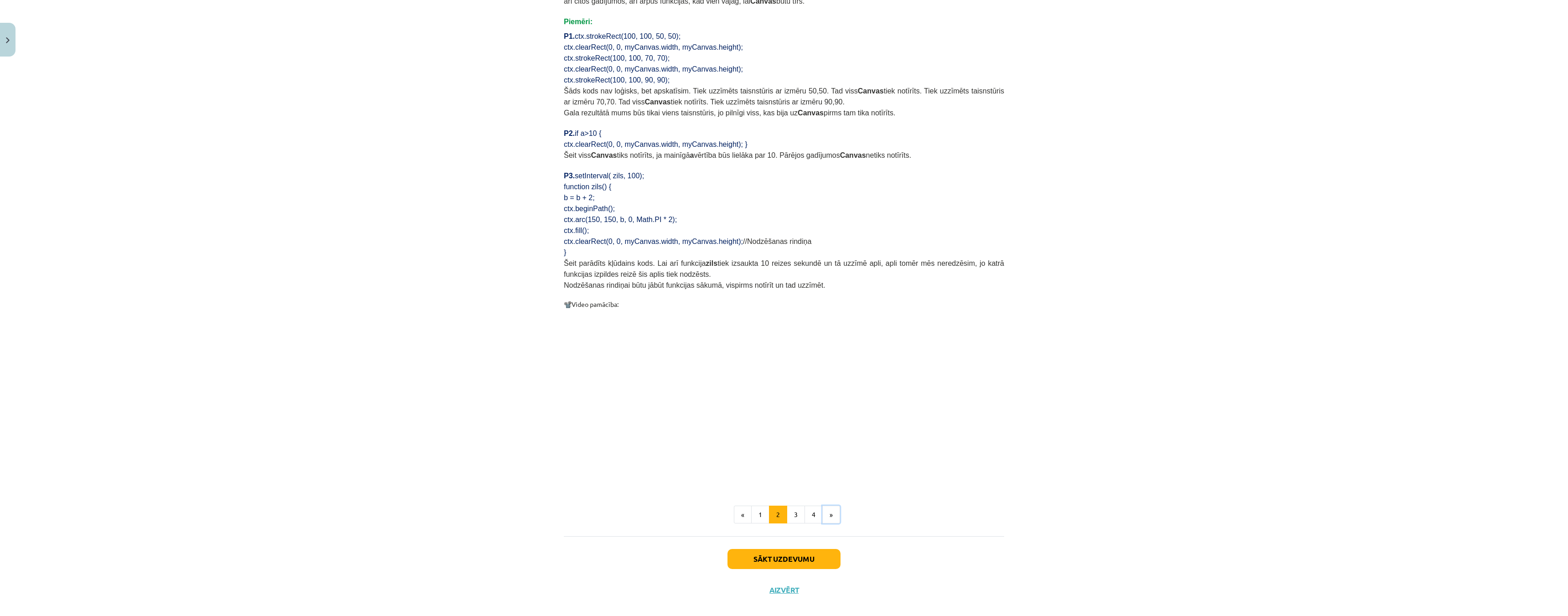
scroll to position [649, 0]
click at [824, 505] on button "»" at bounding box center [831, 514] width 18 height 18
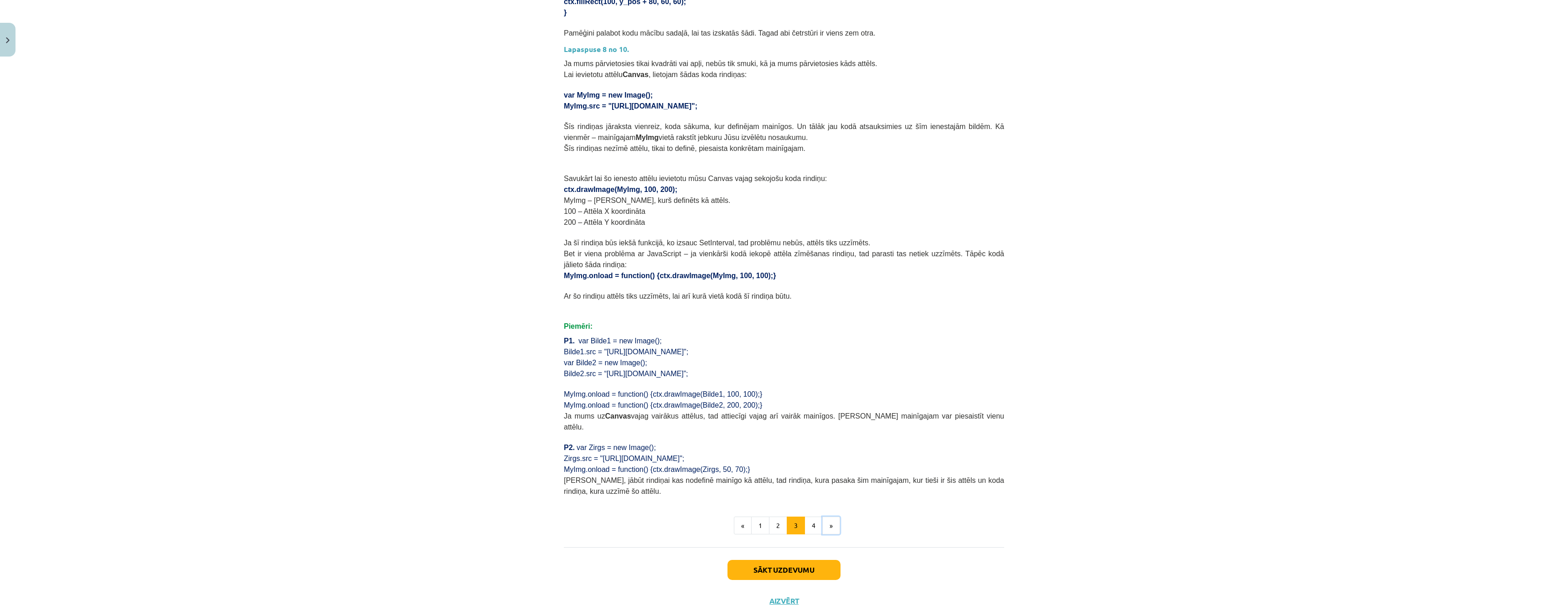
click at [826, 516] on button "»" at bounding box center [831, 525] width 18 height 18
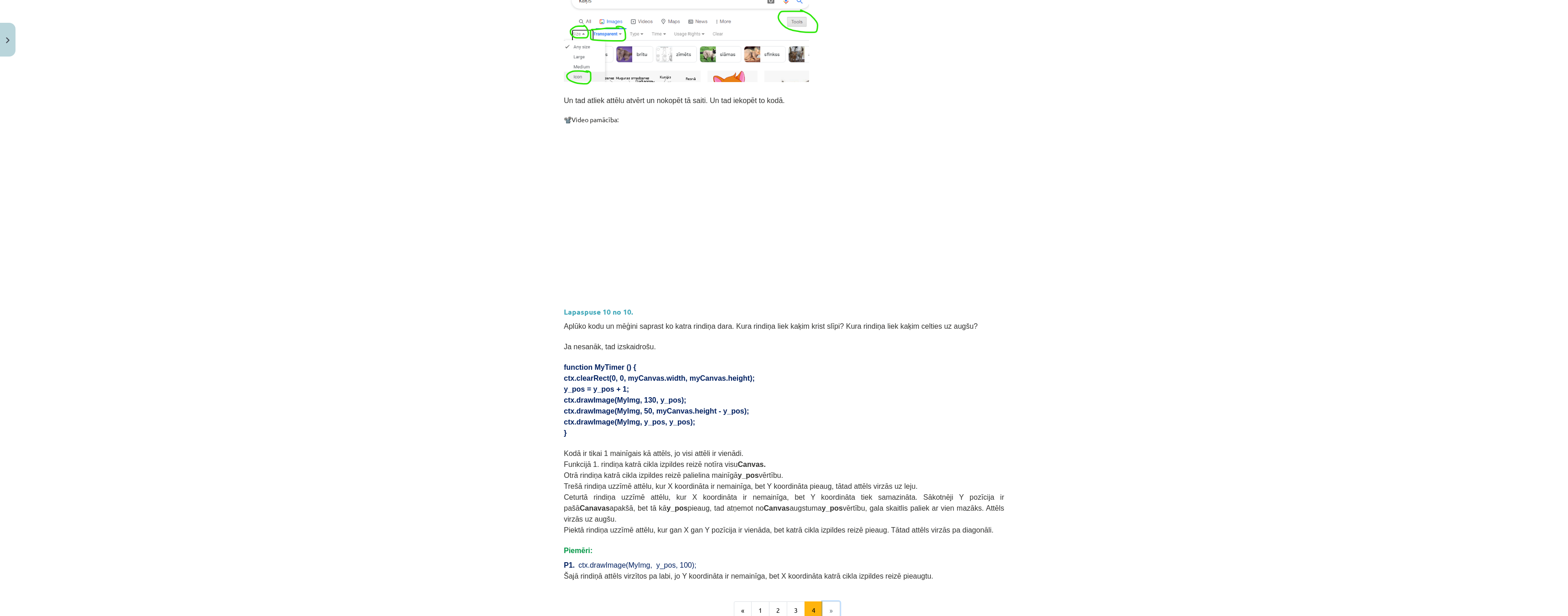
scroll to position [333, 0]
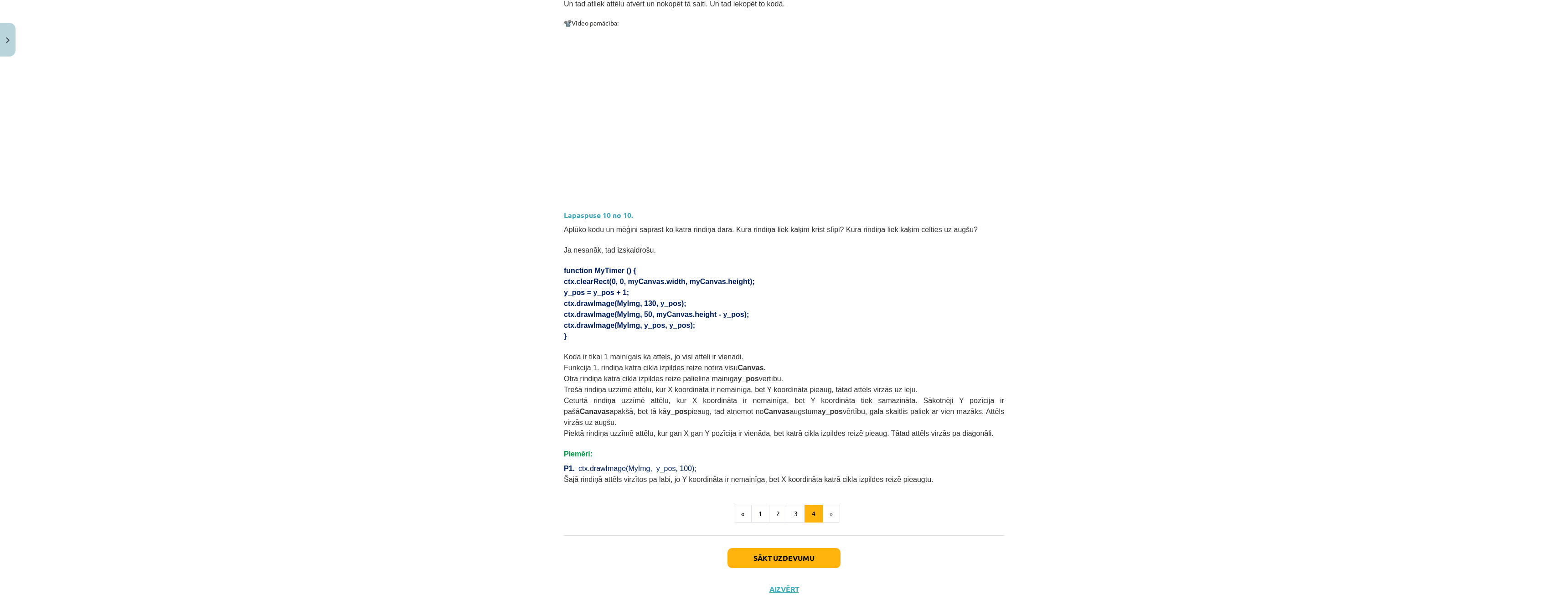
click at [826, 505] on li "»" at bounding box center [831, 514] width 17 height 18
click at [824, 548] on button "Sākt uzdevumu" at bounding box center [784, 558] width 113 height 20
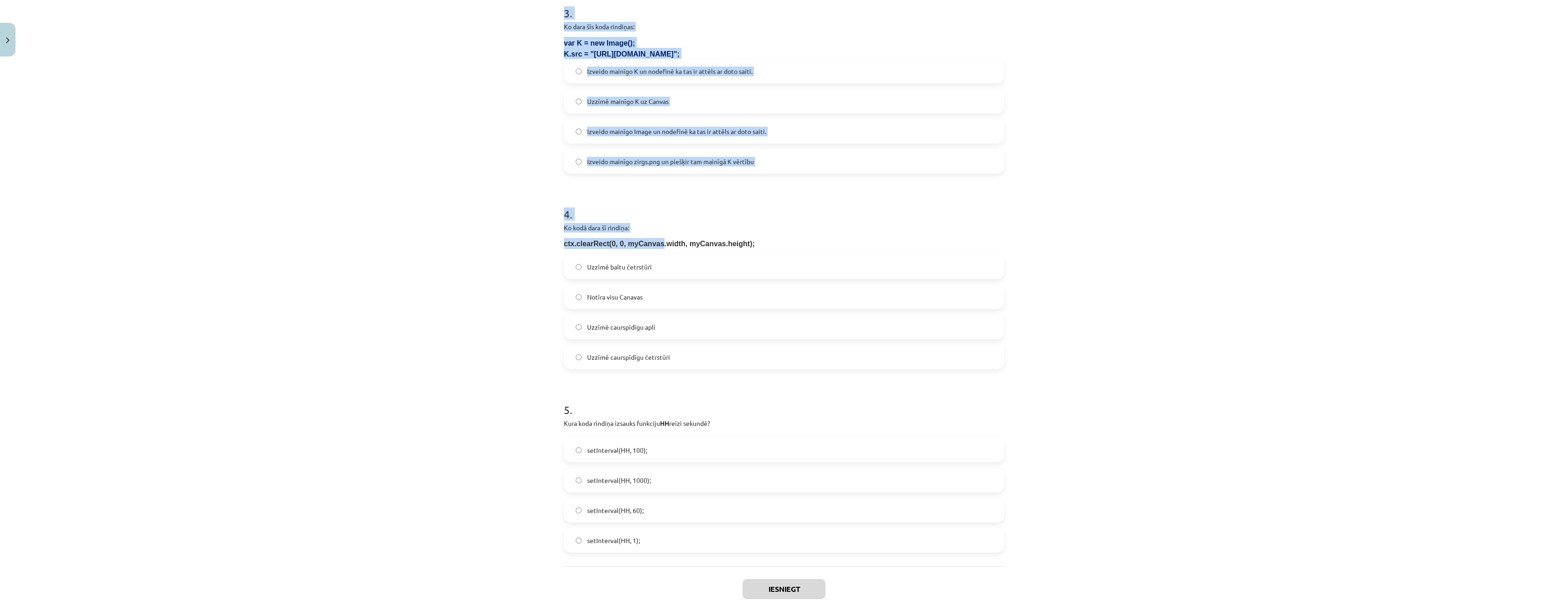
scroll to position [597, 0]
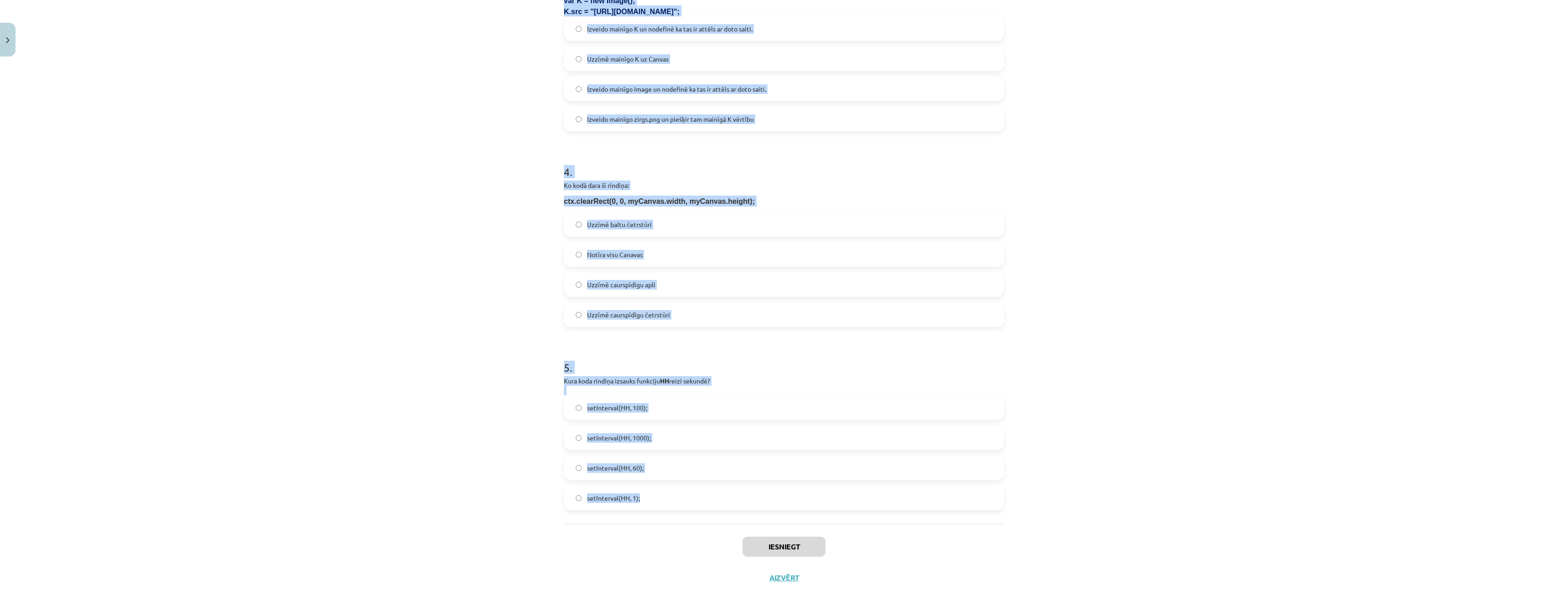
drag, startPoint x: 545, startPoint y: 170, endPoint x: 687, endPoint y: 492, distance: 351.9
click at [687, 492] on div "Mācību tēma: Datorikas 9. klases 1. ieskaites mācību materiāls #4 2. Tēma - Met…" at bounding box center [784, 308] width 1568 height 616
copy form "3 . Lo ipsu do sita consect? adi.elitSeddo(E, 10, 88); Tempor in Utlabo etdolo …"
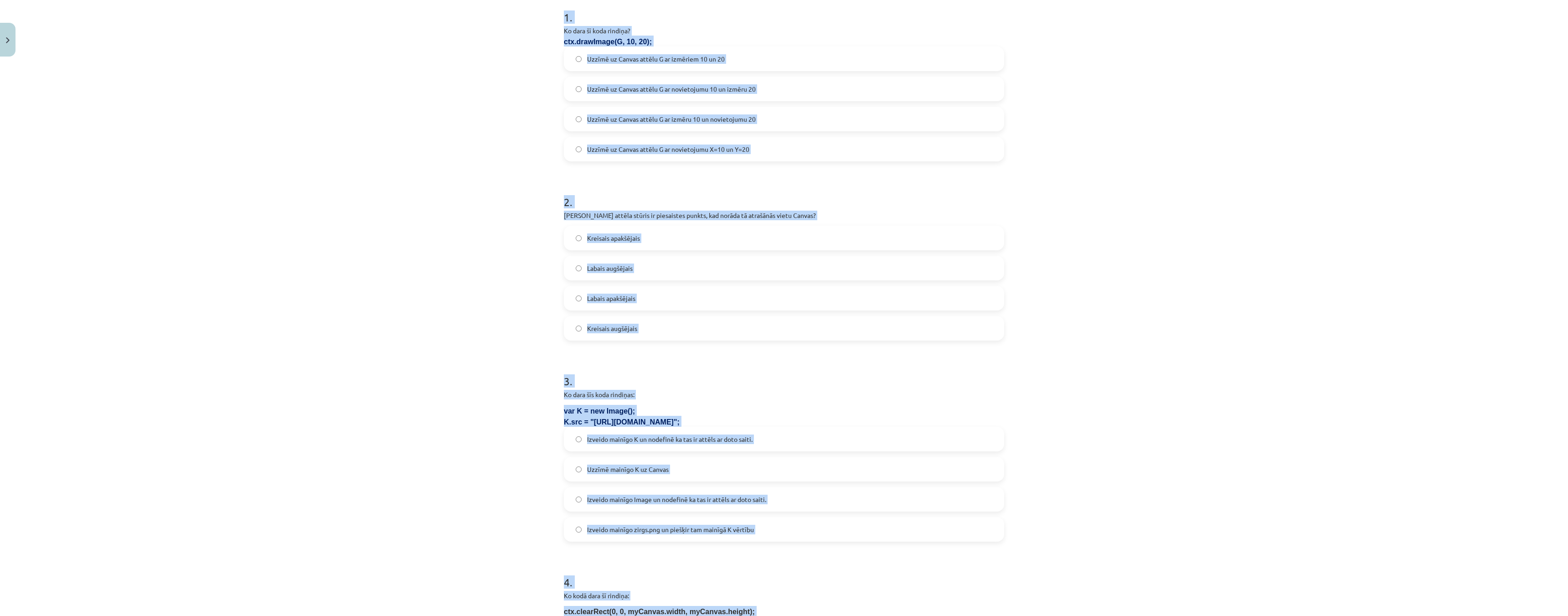
scroll to position [0, 0]
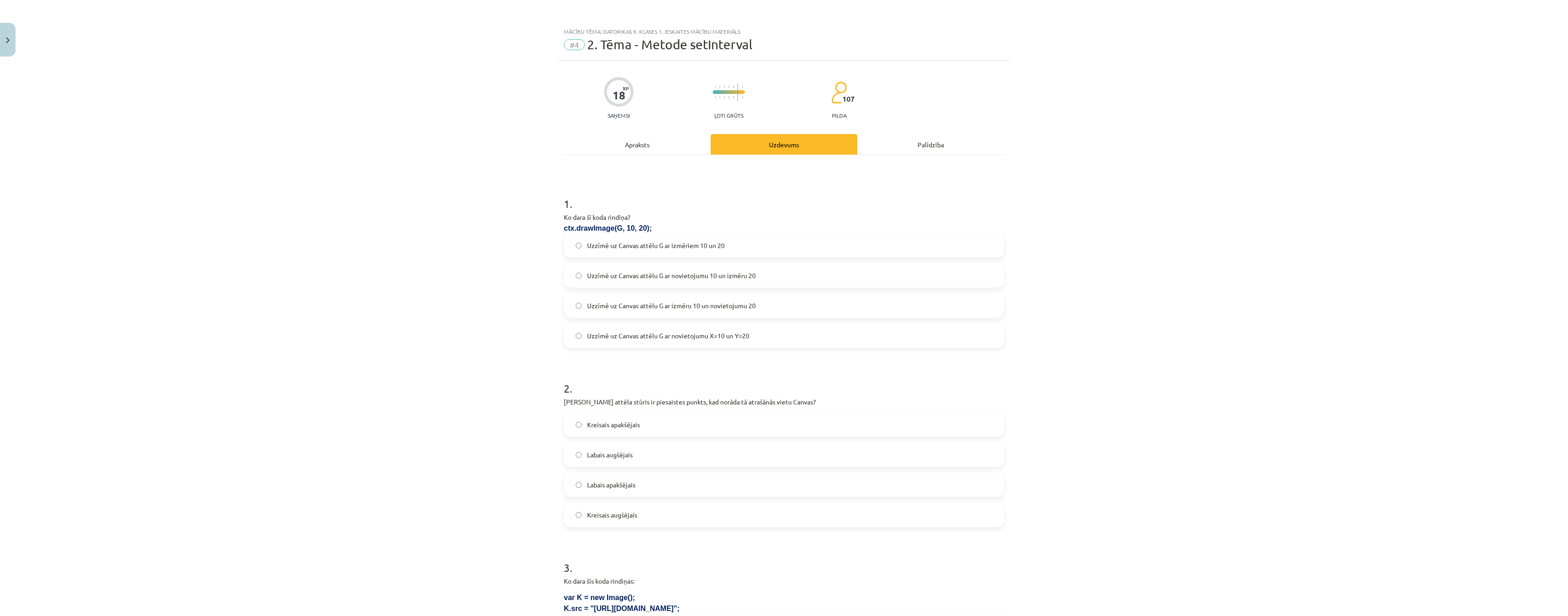
click at [320, 100] on div "Mācību tēma: Datorikas 9. klases 1. ieskaites mācību materiāls #4 2. Tēma - Met…" at bounding box center [784, 308] width 1568 height 616
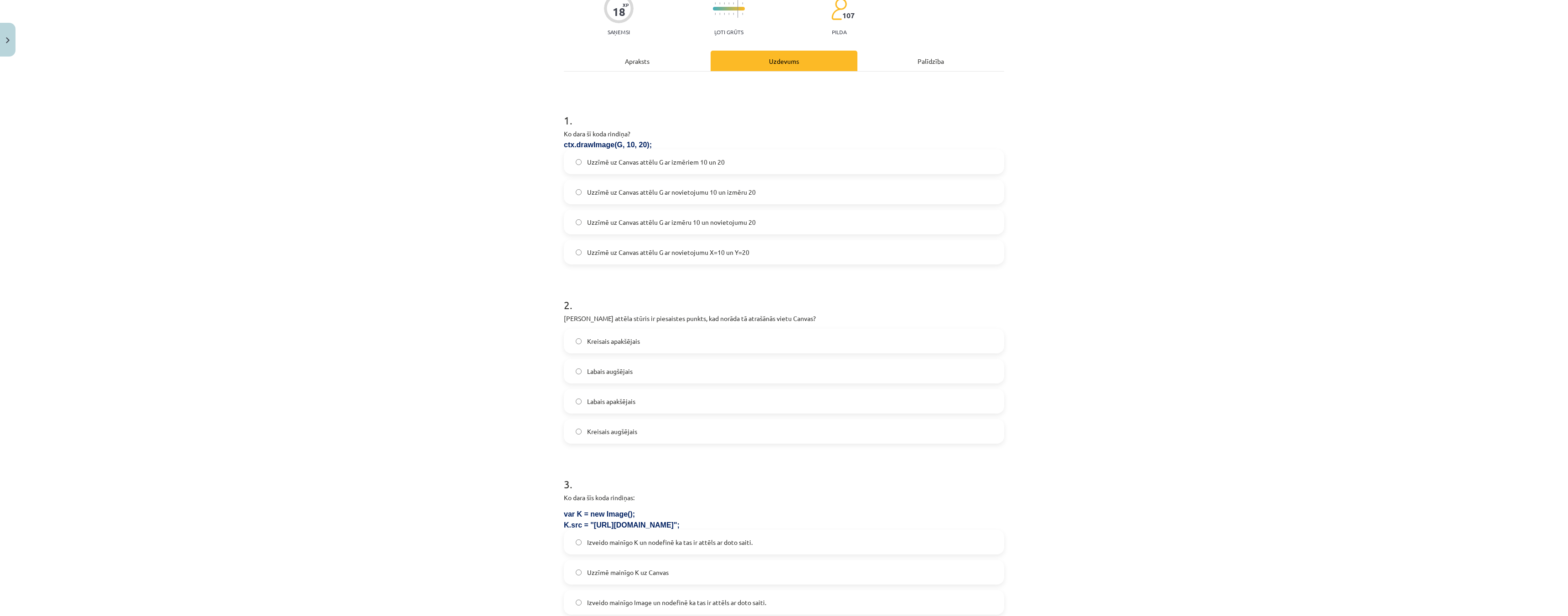
scroll to position [91, 0]
click at [725, 244] on span "Uzzīmē uz Canvas attēlu G ar novietojumu X=10 un Y=20" at bounding box center [668, 245] width 163 height 10
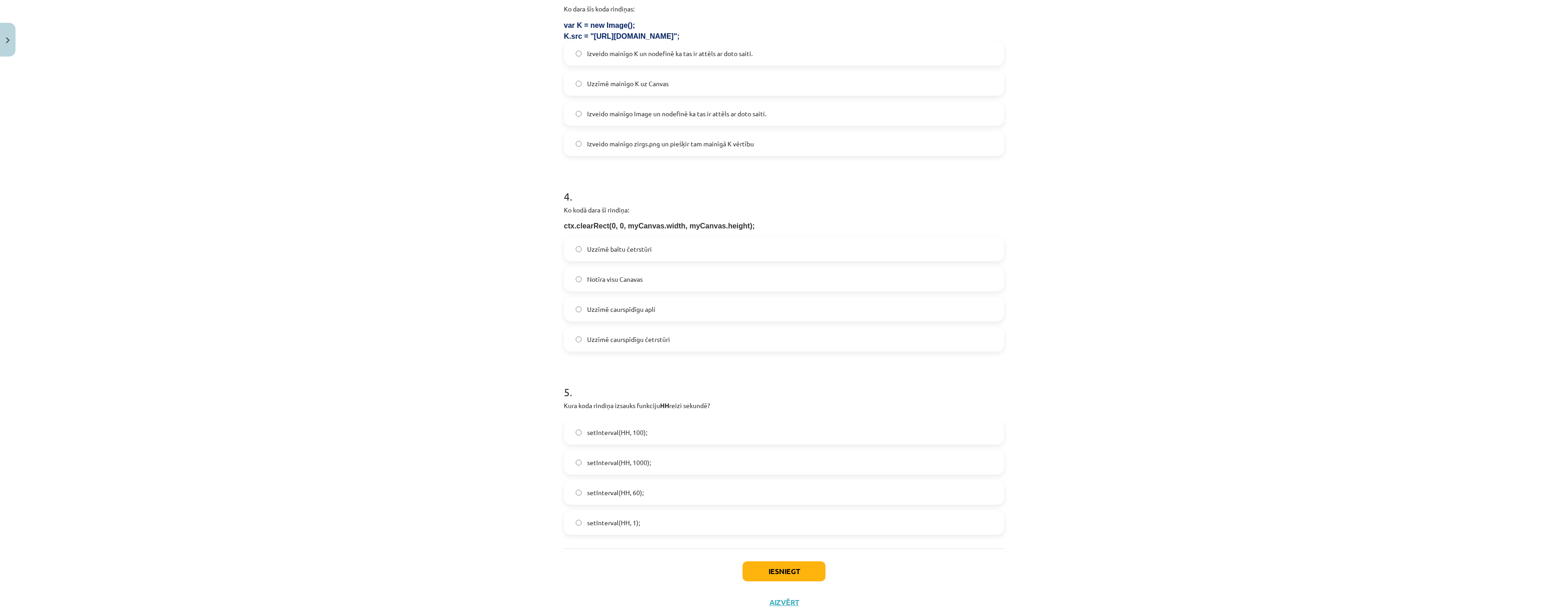
scroll to position [597, 0]
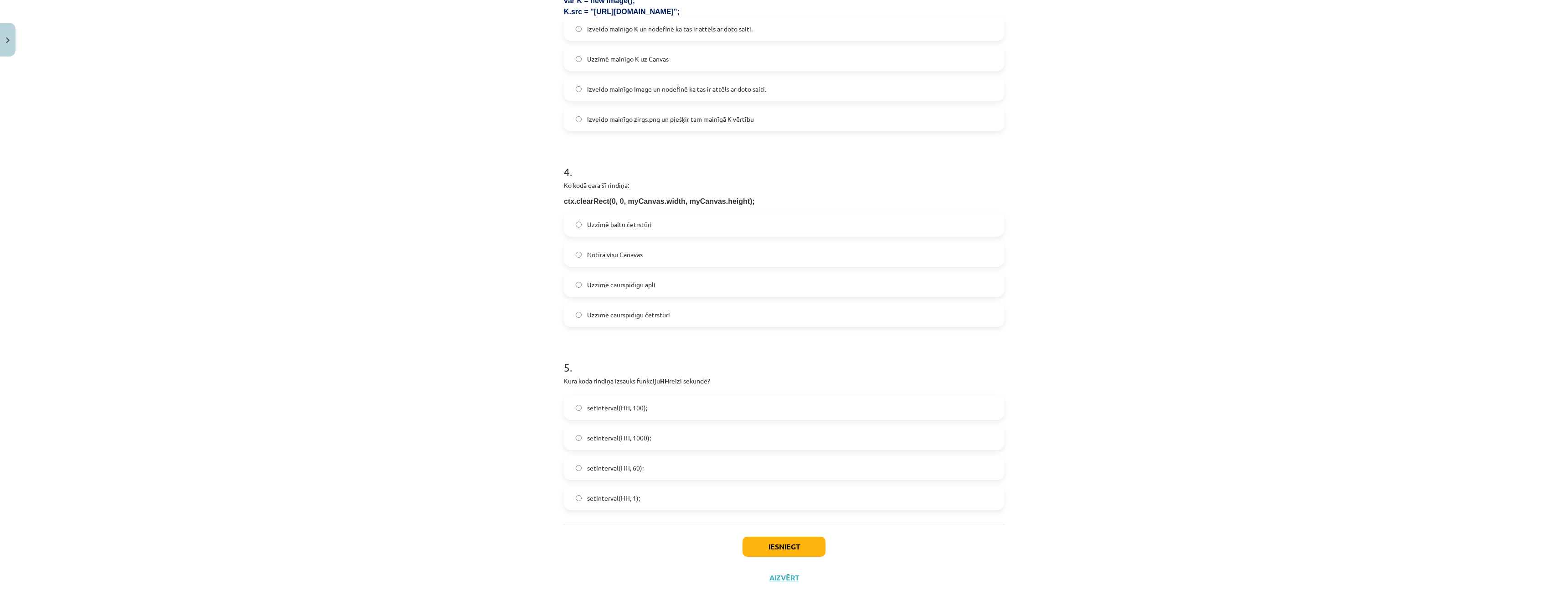
click at [565, 439] on label "setInterval(HH, 1000);" at bounding box center [784, 437] width 438 height 23
click at [770, 549] on button "Iesniegt" at bounding box center [784, 546] width 83 height 20
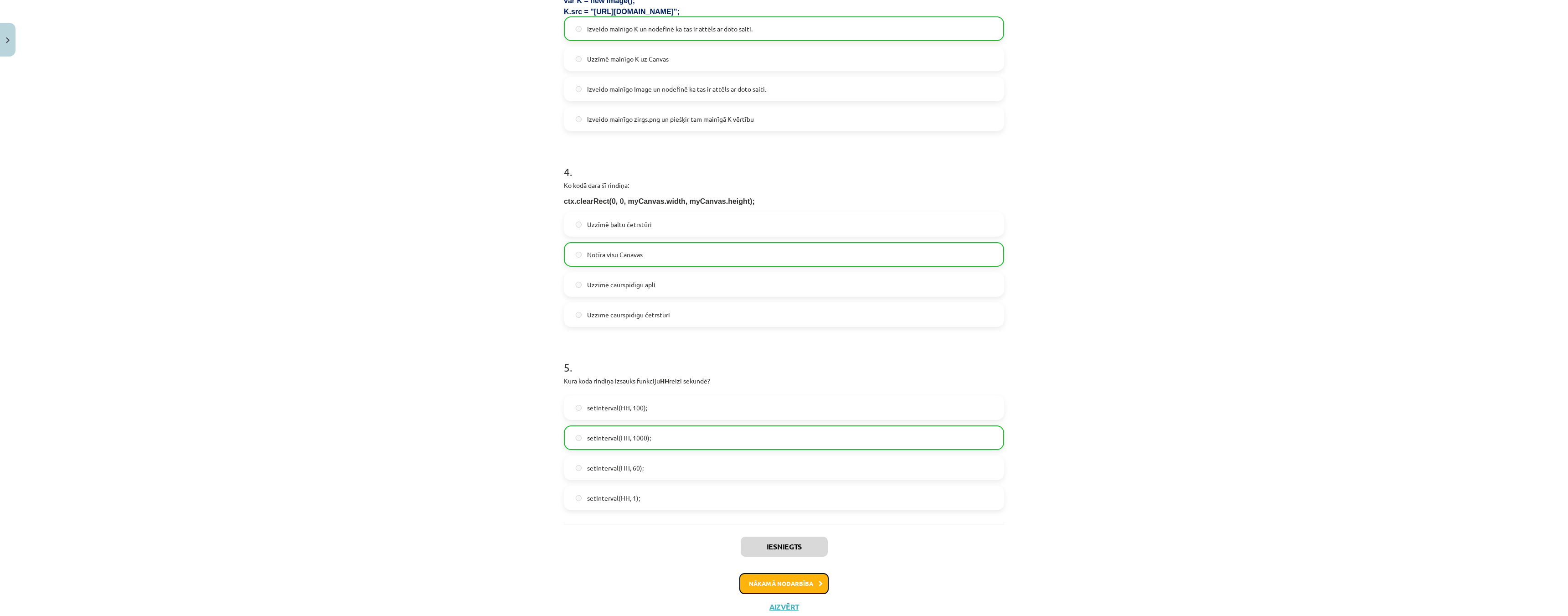
click at [754, 579] on button "Nākamā nodarbība" at bounding box center [784, 583] width 89 height 21
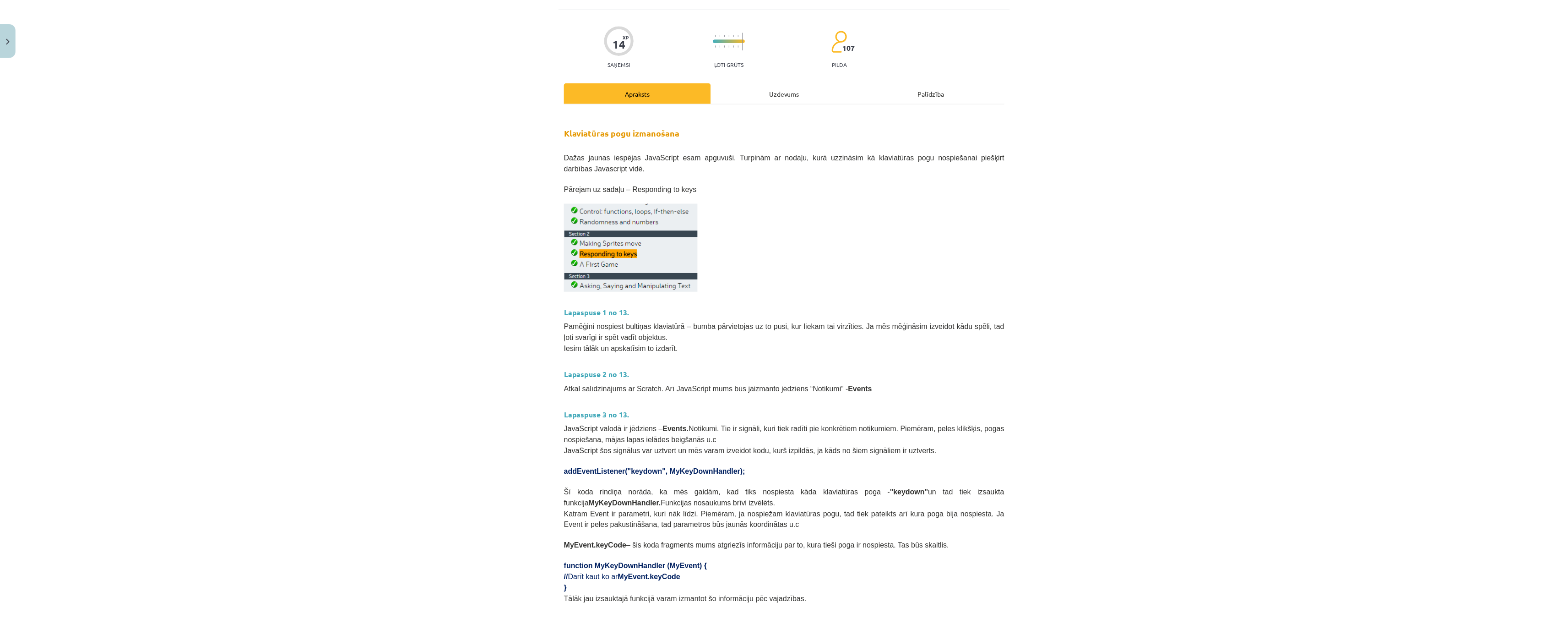
scroll to position [23, 0]
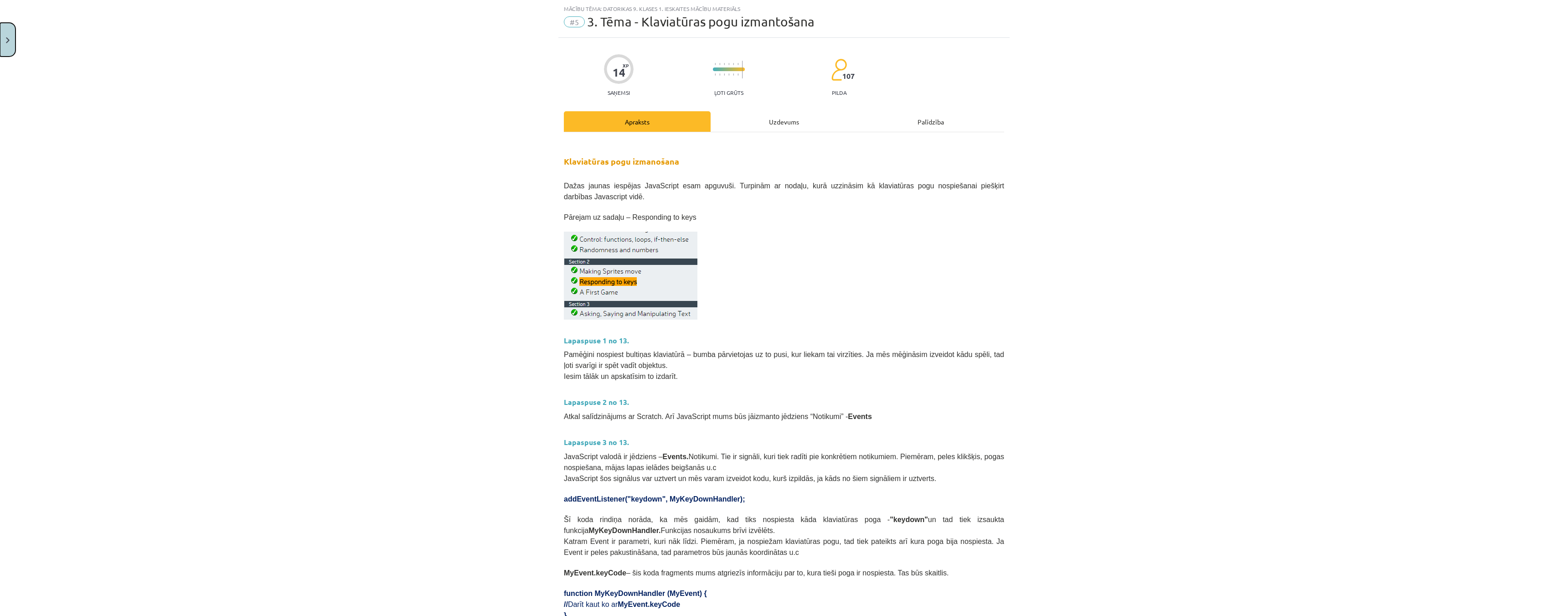
click at [7, 42] on img "Close" at bounding box center [8, 40] width 4 height 6
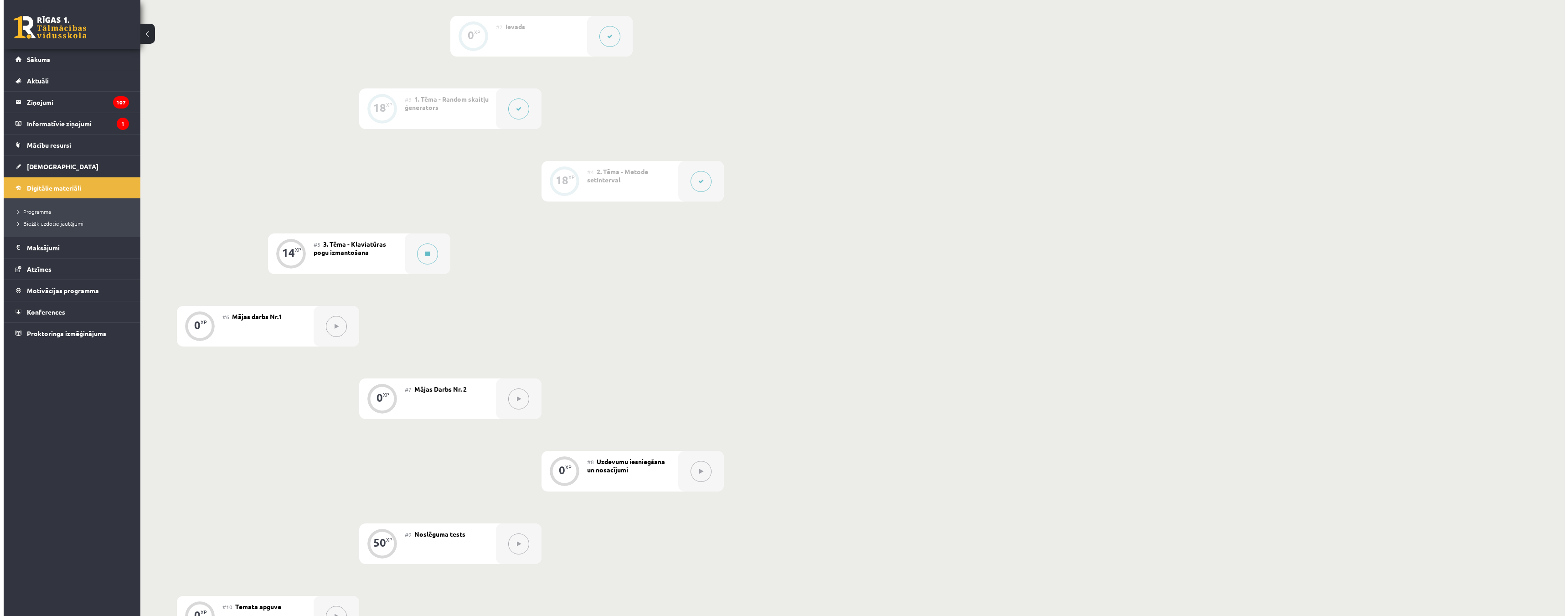
scroll to position [319, 0]
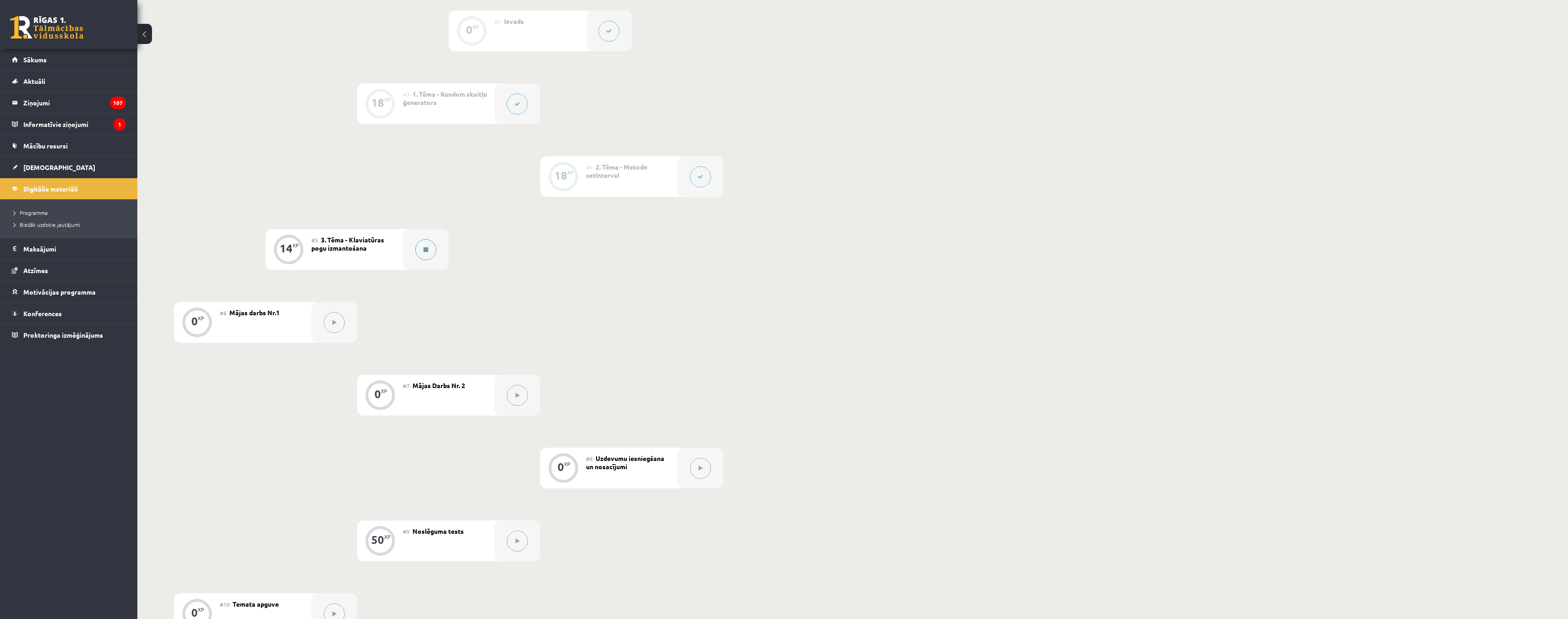
click at [422, 242] on button at bounding box center [425, 250] width 21 height 21
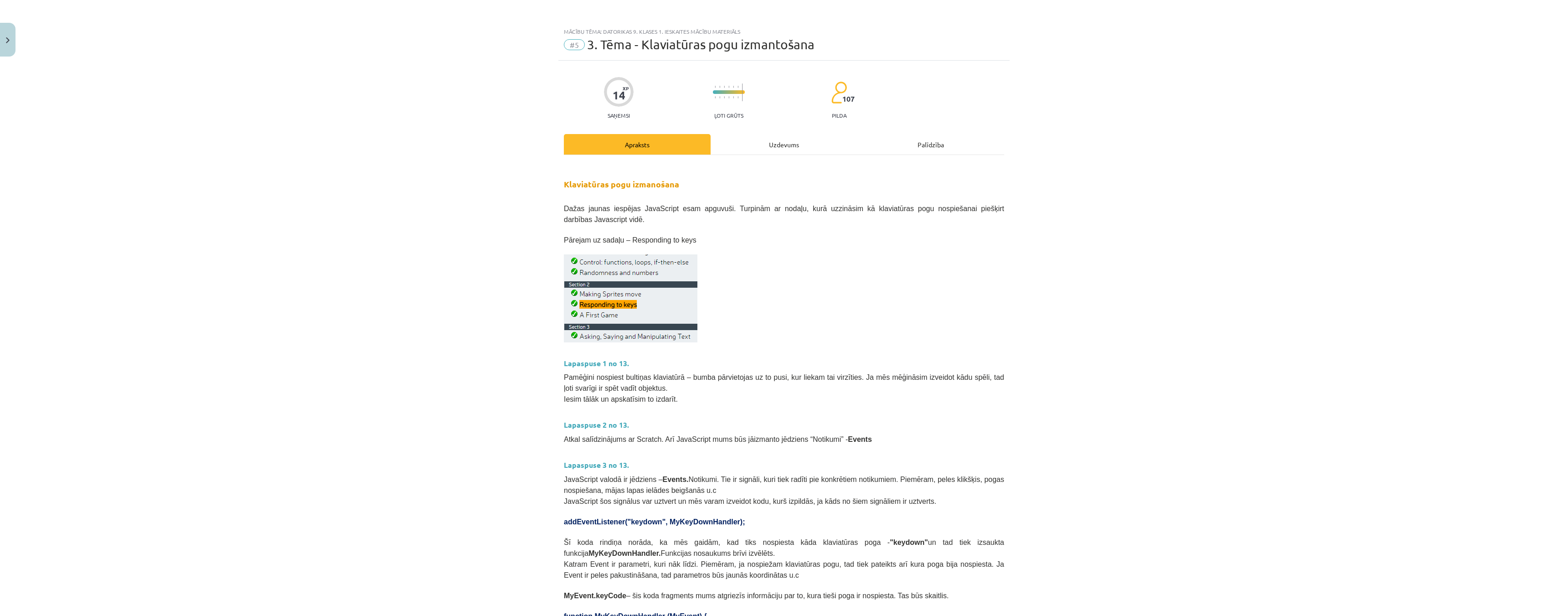
click at [765, 144] on div "Uzdevums" at bounding box center [783, 144] width 147 height 21
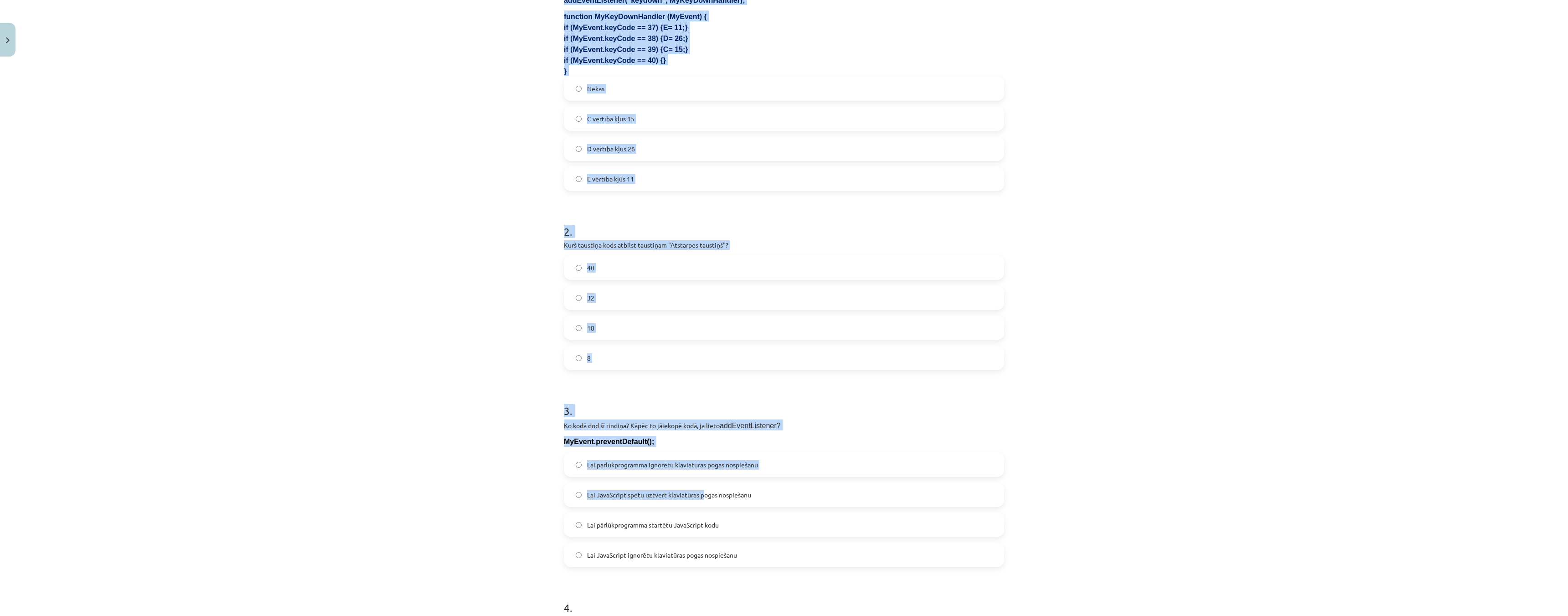
scroll to position [469, 0]
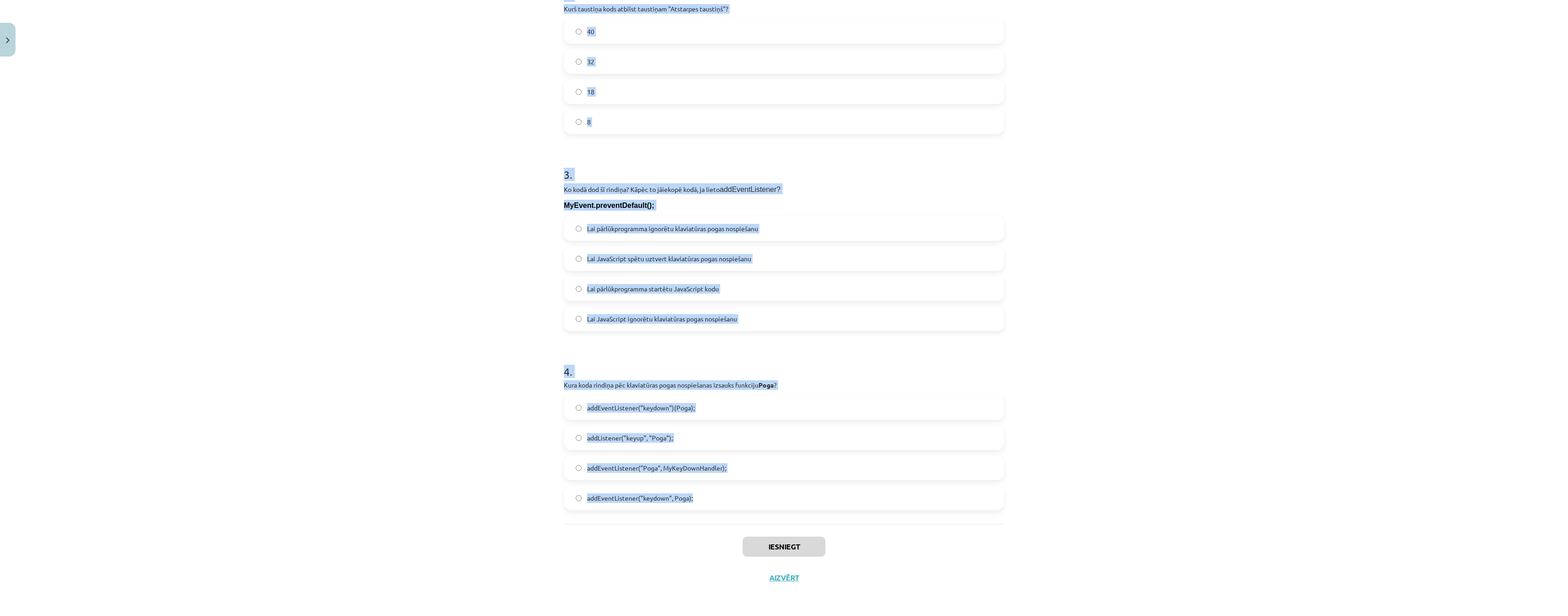
drag, startPoint x: 547, startPoint y: 86, endPoint x: 740, endPoint y: 495, distance: 452.2
click at [740, 495] on div "Mācību tēma: Datorikas 9. klases 1. ieskaites mācību materiāls #5 3. Tēma - Kla…" at bounding box center [784, 308] width 1568 height 616
copy form "1 . Lor ipsumd sit ametconsect adipi "Elits do eius" temporincid, ut la etdo ma…"
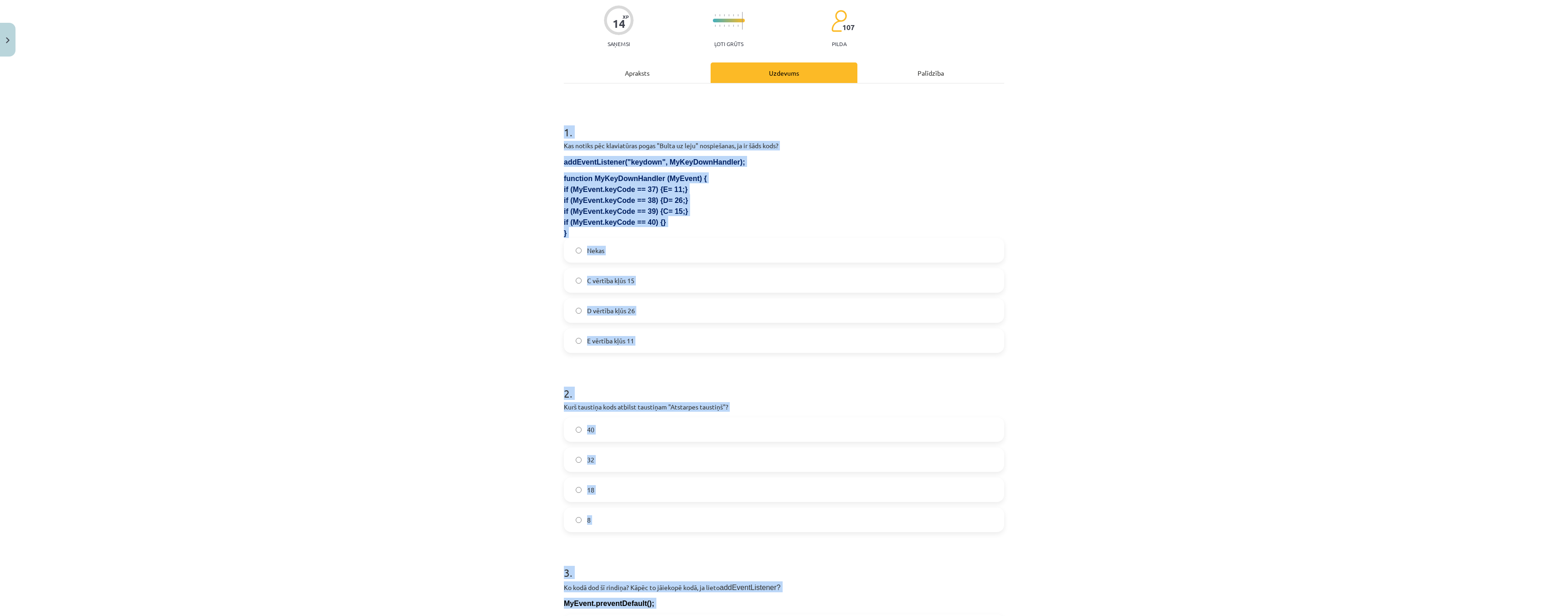
scroll to position [0, 0]
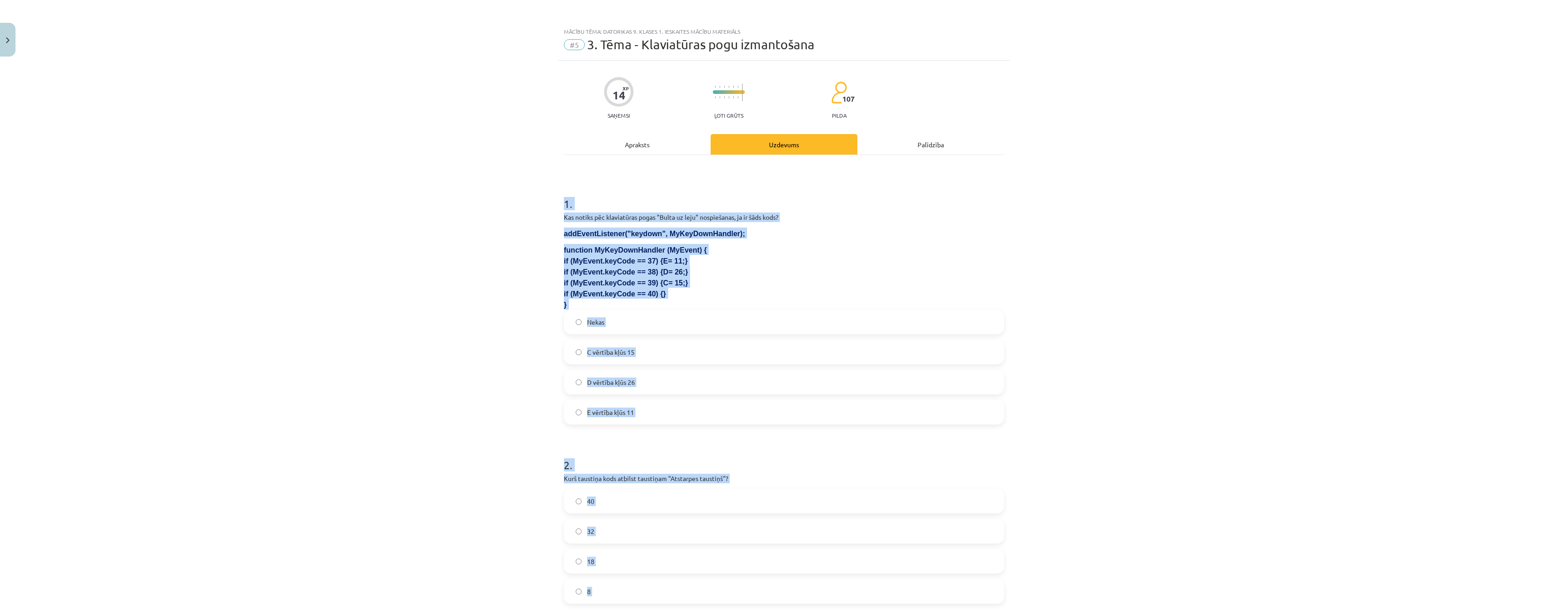
click at [385, 248] on div "Mācību tēma: Datorikas 9. klases 1. ieskaites mācību materiāls #5 3. Tēma - Kla…" at bounding box center [784, 308] width 1568 height 616
click at [567, 327] on label "Nekas" at bounding box center [784, 321] width 438 height 23
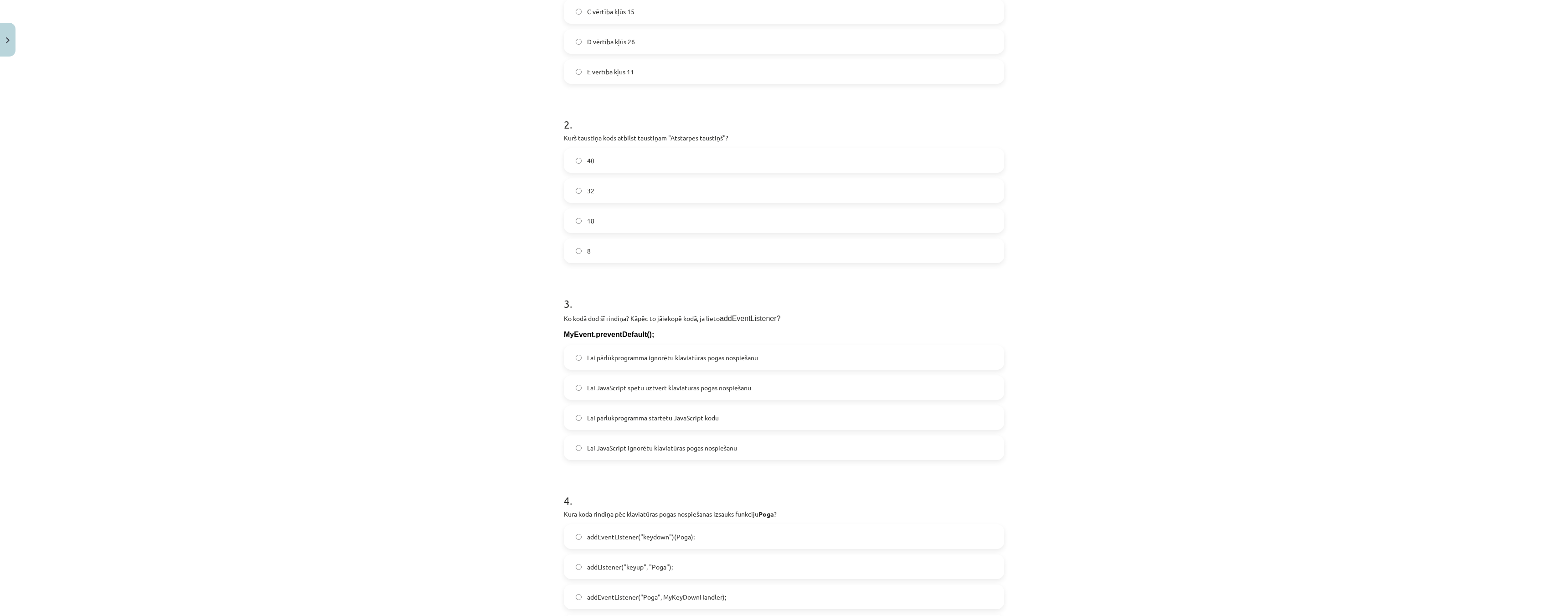
scroll to position [456, 0]
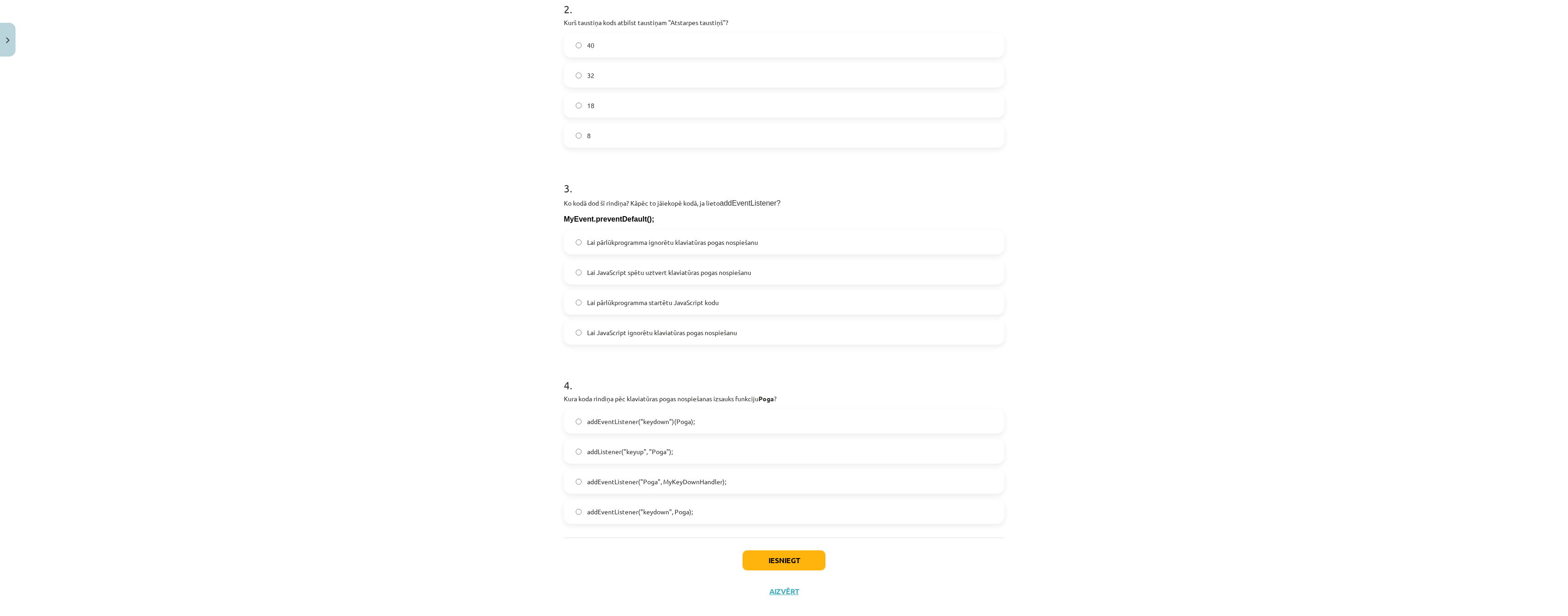
click at [567, 250] on label "Lai pārlūkprogramma ignorētu klaviatūras pogas nospiešanu" at bounding box center [784, 242] width 438 height 23
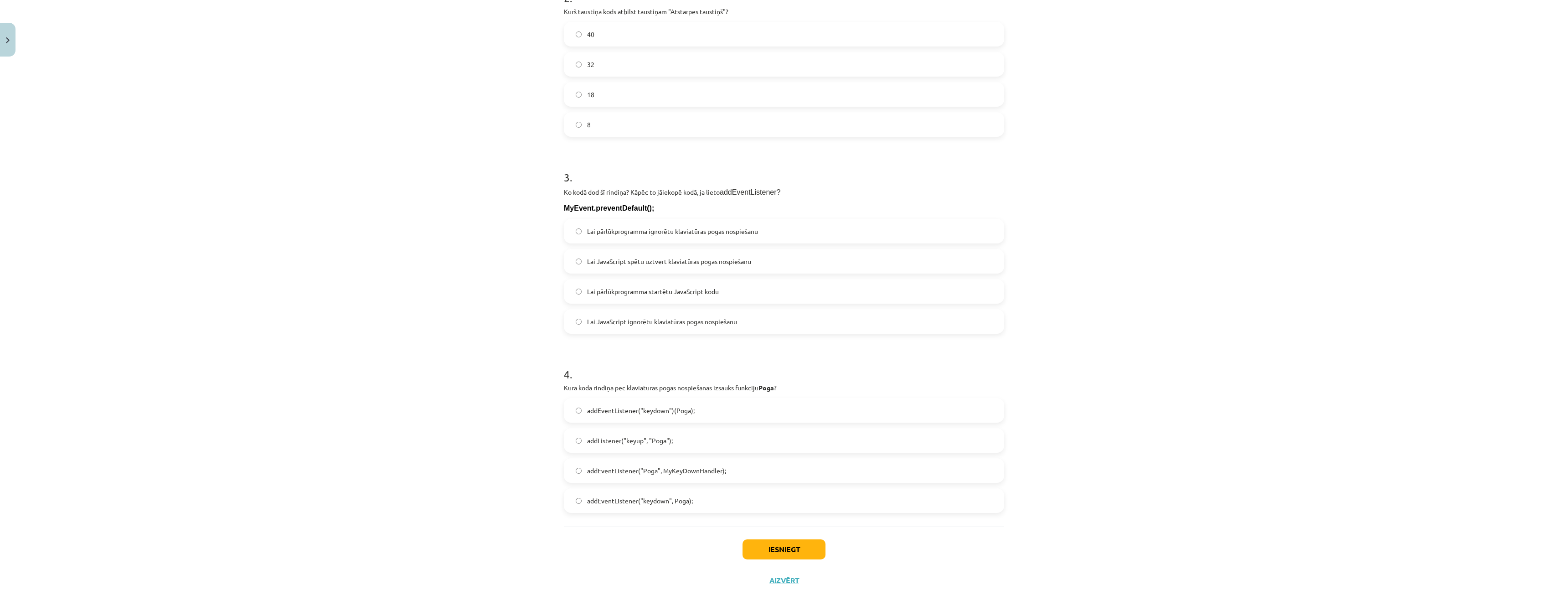
scroll to position [469, 0]
click at [572, 498] on label "addEventListener("keydown", Poga);" at bounding box center [784, 497] width 438 height 23
click at [808, 547] on button "Iesniegt" at bounding box center [784, 546] width 83 height 20
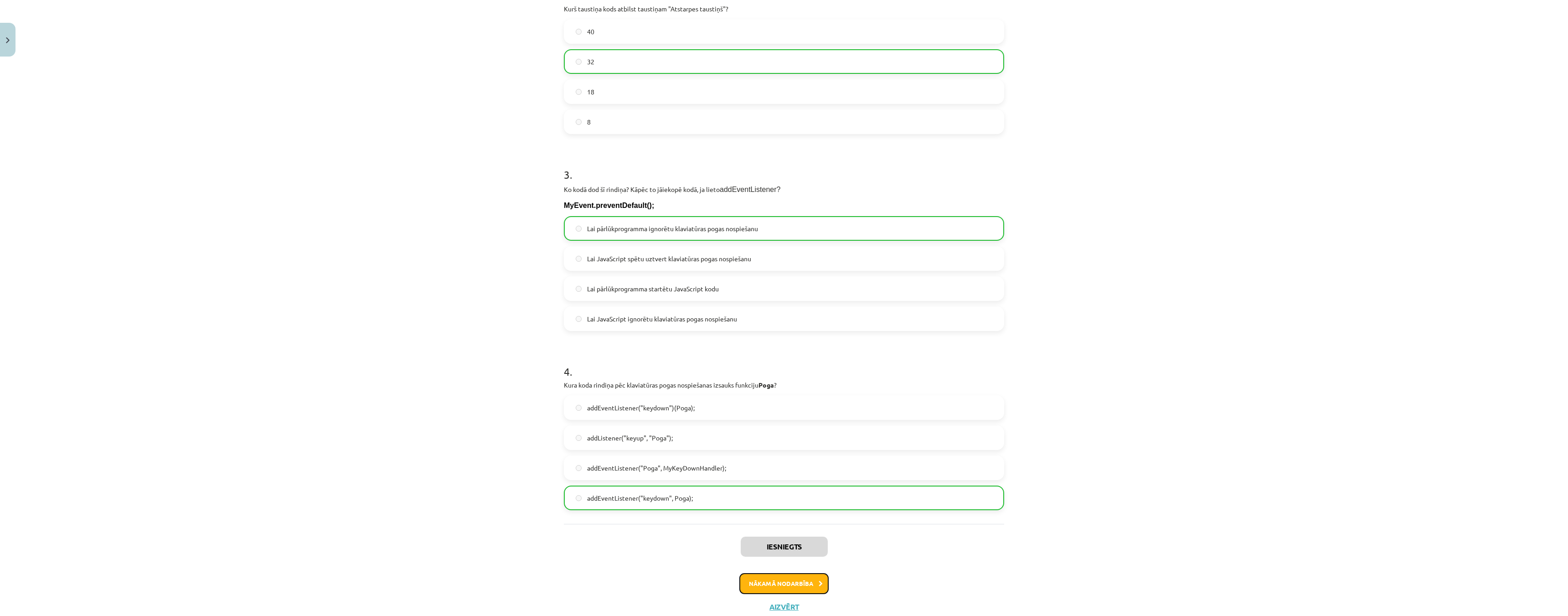
click at [771, 589] on button "Nākamā nodarbība" at bounding box center [784, 583] width 89 height 21
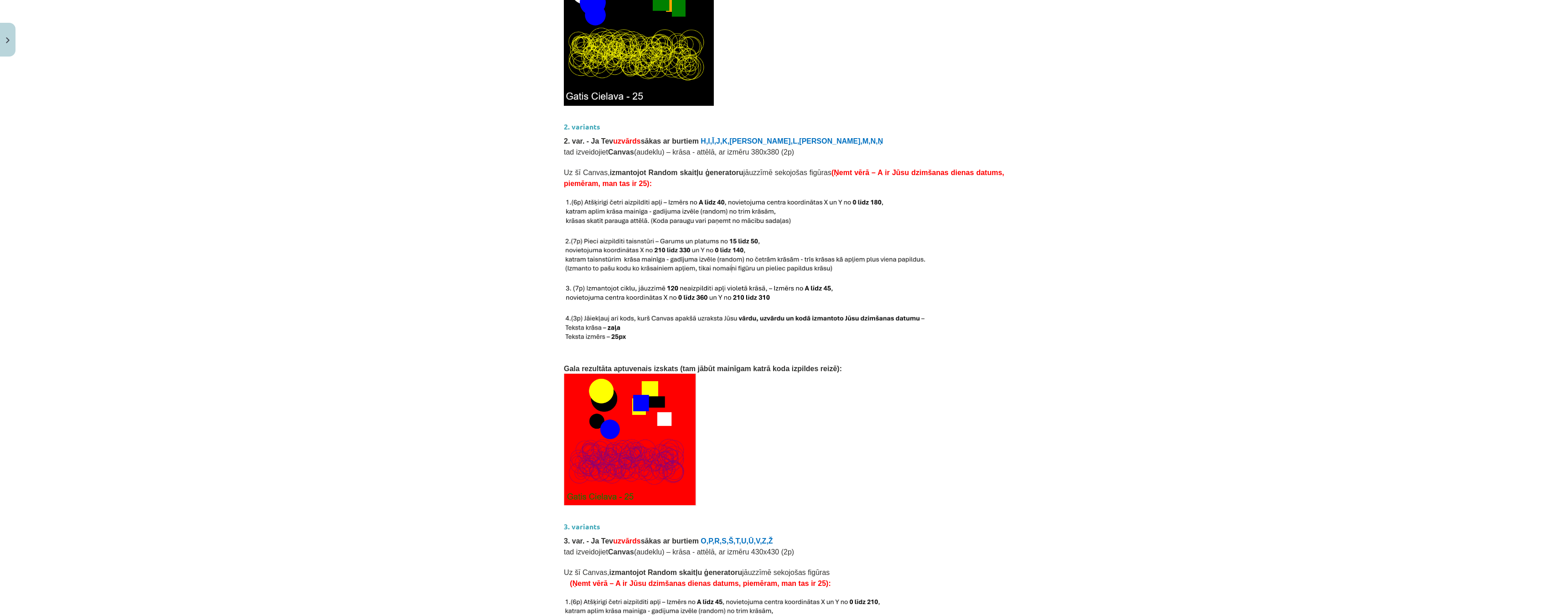
scroll to position [1250, 0]
